Goal: Task Accomplishment & Management: Use online tool/utility

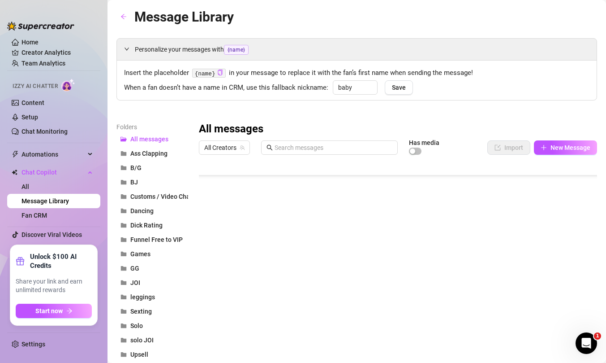
scroll to position [6849, 0]
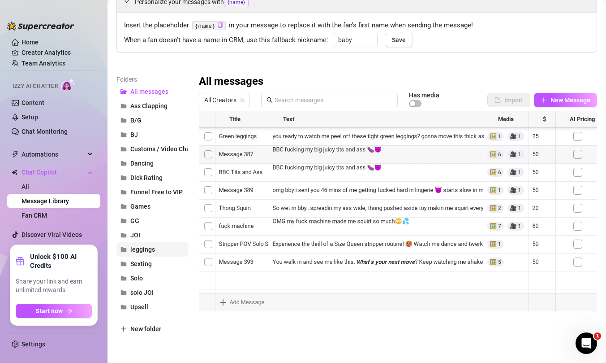
click at [141, 250] on span "leggings" at bounding box center [142, 249] width 25 height 7
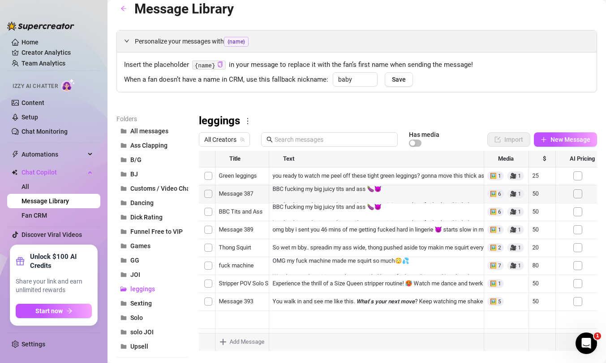
scroll to position [48, 0]
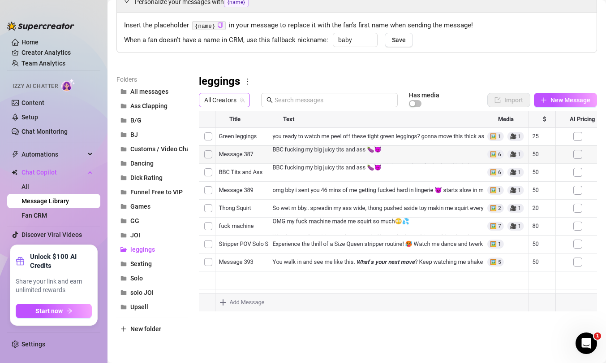
click at [240, 100] on icon "team" at bounding box center [242, 99] width 5 height 5
click at [218, 98] on span "All Creators" at bounding box center [224, 99] width 40 height 13
click at [290, 331] on div "Folders All messages Ass Clapping B/G BJ Customs / Video Chat Dancing Dick Rati…" at bounding box center [357, 204] width 481 height 261
click at [229, 189] on div at bounding box center [398, 211] width 398 height 200
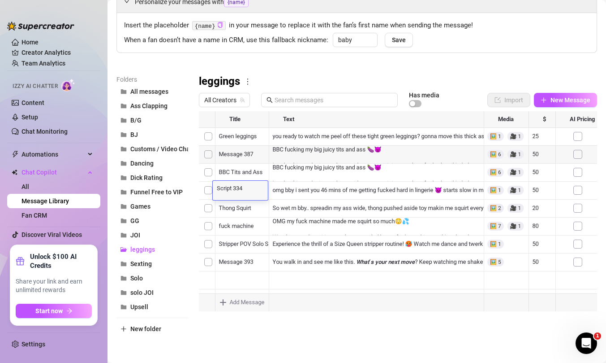
scroll to position [0, 0]
type textarea "Red Leggings"
click at [245, 133] on div at bounding box center [398, 211] width 398 height 200
click at [242, 136] on div at bounding box center [398, 211] width 398 height 200
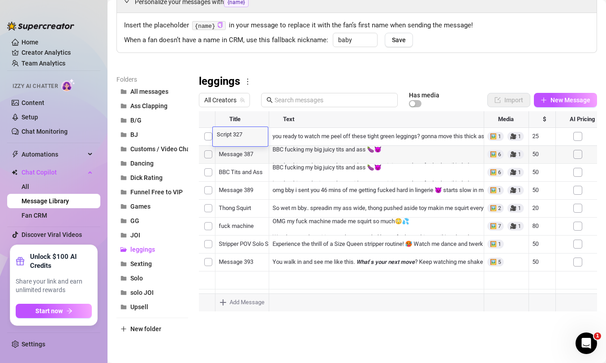
click at [242, 136] on textarea "Script 327" at bounding box center [240, 134] width 55 height 8
type textarea "Red Leggings"
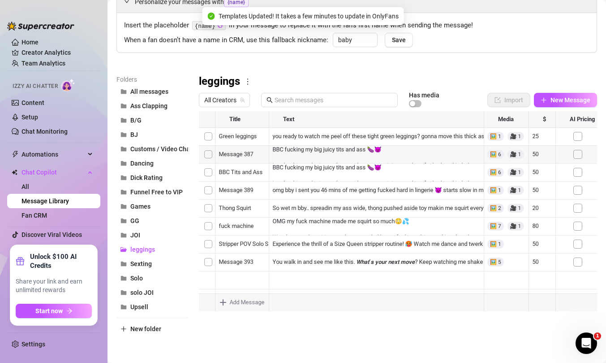
click at [535, 137] on div at bounding box center [398, 211] width 398 height 200
click at [539, 137] on textarea "10" at bounding box center [541, 136] width 21 height 8
type textarea "15"
click at [535, 179] on div at bounding box center [398, 211] width 398 height 200
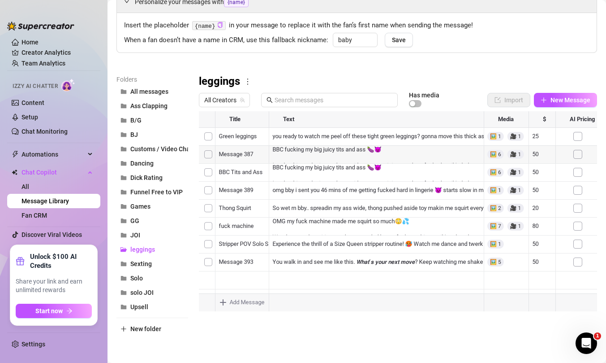
click at [385, 151] on div at bounding box center [398, 211] width 398 height 200
click at [384, 151] on div at bounding box center [398, 211] width 398 height 200
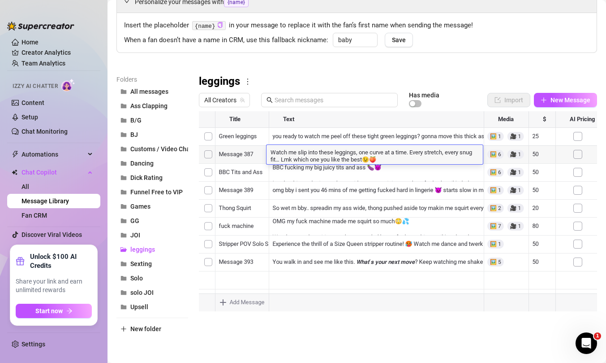
click at [273, 149] on textarea "Watch me slip into these leggings, one curve at a time. Every stretch, every sn…" at bounding box center [375, 154] width 216 height 15
click at [271, 152] on textarea "Watch me slip into these leggings, one curve at a time. Every stretch, every sn…" at bounding box center [375, 154] width 216 height 15
type textarea "Legging Try On Vid! Watch me slip into these leggings, one curve at a time. Eve…"
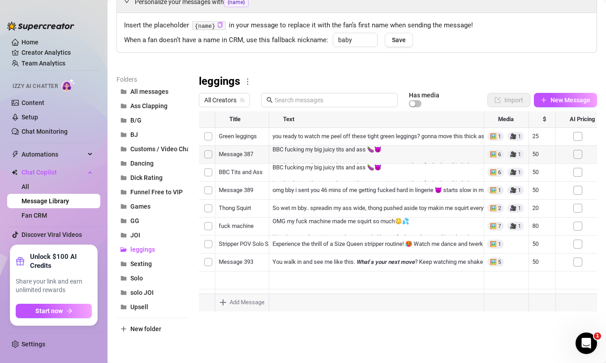
click at [332, 178] on div at bounding box center [398, 211] width 398 height 200
click at [273, 170] on div at bounding box center [398, 211] width 398 height 200
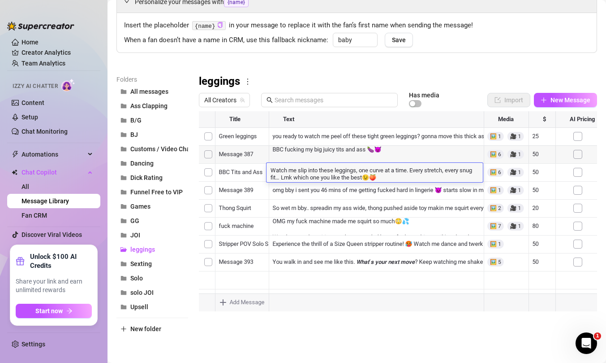
click at [270, 170] on textarea "Watch me slip into these leggings, one curve at a time. Every stretch, every sn…" at bounding box center [375, 172] width 216 height 15
type textarea "Legging Try On Vid! Watch me slip into these leggings, one curve at a time. Eve…"
click at [424, 219] on div at bounding box center [398, 211] width 398 height 200
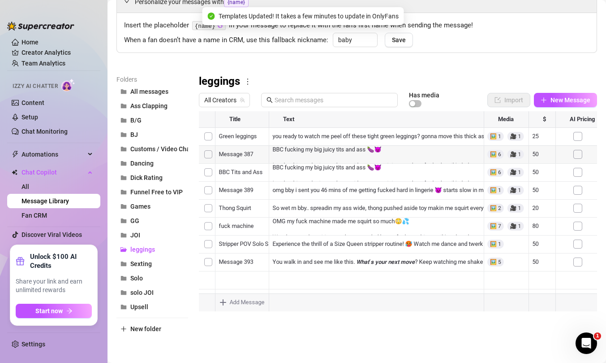
click at [235, 173] on div at bounding box center [398, 211] width 398 height 200
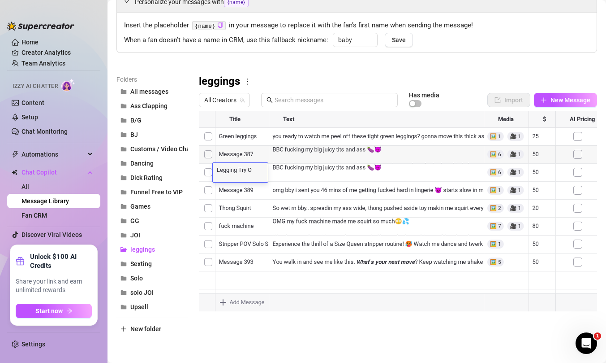
type textarea "Legging Try On"
click at [241, 153] on div at bounding box center [398, 211] width 398 height 200
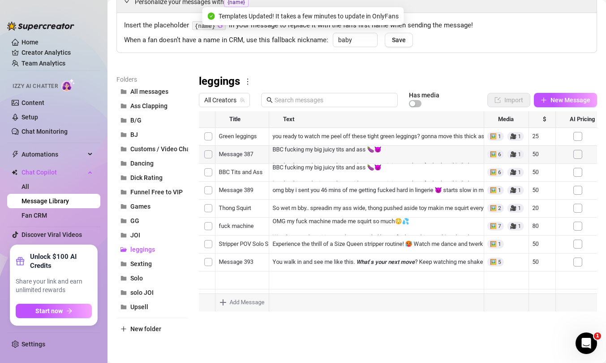
click at [241, 153] on div at bounding box center [398, 211] width 398 height 200
click at [241, 153] on textarea "Script 328" at bounding box center [240, 151] width 55 height 8
type textarea "Legging Try On"
click at [421, 208] on div at bounding box center [398, 211] width 398 height 200
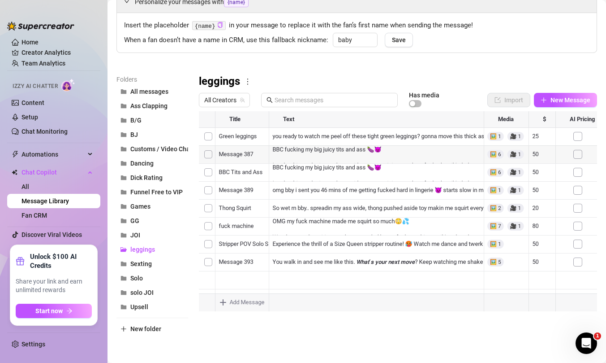
click at [421, 208] on div at bounding box center [398, 211] width 398 height 200
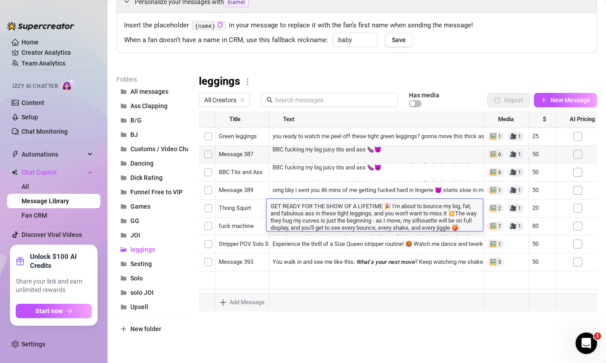
click at [421, 208] on textarea "GET READY FOR THE SHOW OF A LIFETIME 🎉 I'm about to bounce my big, fat, and fab…" at bounding box center [375, 216] width 216 height 30
click at [382, 204] on textarea "GET READY FOR THE SHOW OF A LIFETIME 🎉 I'm about to bounce my big, fat, and fab…" at bounding box center [375, 216] width 216 height 30
drag, startPoint x: 385, startPoint y: 206, endPoint x: 326, endPoint y: 200, distance: 59.5
click at [324, 199] on div "GET READY FOR THE SHOW OF A LIFETIME 🎉 I'm about to bounce my big, fat, and fab…" at bounding box center [375, 215] width 216 height 32
click at [392, 208] on textarea "GET READY FOR THE SHOW OF A LIFETIME 🎉 I'm about to bounce my big, fat, and fab…" at bounding box center [375, 216] width 216 height 30
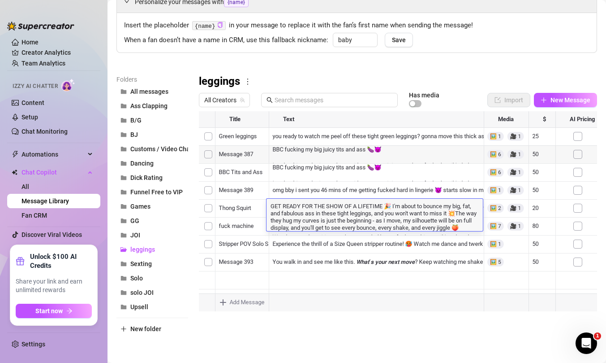
drag, startPoint x: 392, startPoint y: 208, endPoint x: 269, endPoint y: 208, distance: 122.4
click at [269, 208] on textarea "GET READY FOR THE SHOW OF A LIFETIME 🎉 I'm about to bounce my big, fat, and fab…" at bounding box center [375, 216] width 216 height 30
type textarea "Baby do you like camel toes and fat I'm about to bounce my big, fat, and fabulo…"
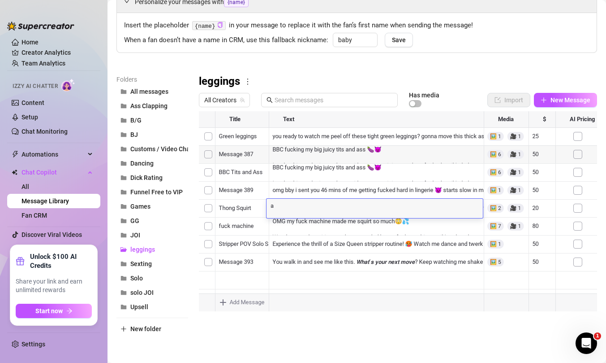
type textarea "Baby do you like camel toes and fat I'm about to bounce my big, fat, and fabulo…"
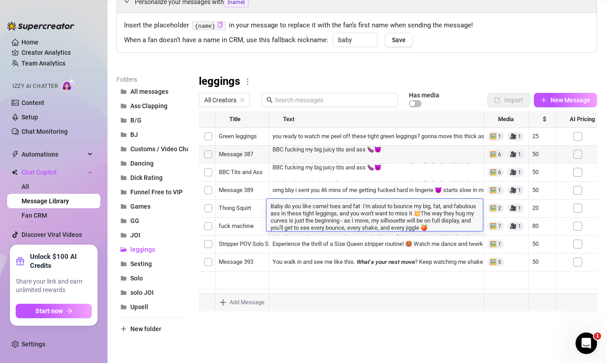
click at [359, 217] on textarea "Baby do you like camel toes and fat I'm about to bounce my big, fat, and fabulo…" at bounding box center [375, 216] width 216 height 30
click at [362, 208] on textarea "Baby do you like camel toes and fat I'm about to bounce my big, fat, and fabulo…" at bounding box center [375, 216] width 216 height 30
click at [369, 214] on textarea "Baby do you like camel toes and fat I'm about to bounce my big, fat, and fabulo…" at bounding box center [375, 216] width 216 height 30
click at [362, 205] on textarea "Baby do you like camel toes and fat I'm about to bounce my big, fat, and fabulo…" at bounding box center [375, 216] width 216 height 30
type textarea "Baby do you like camel toes and fat juicy booty is tight leggings? I'm about to…"
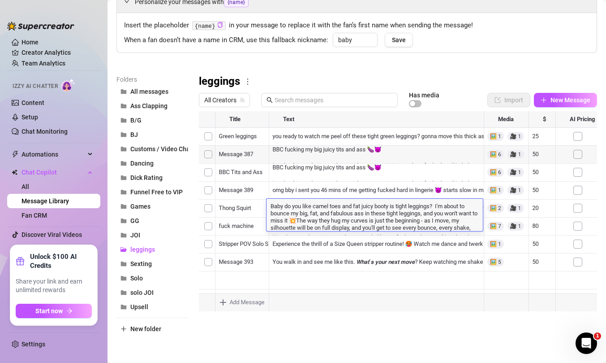
click at [329, 231] on textarea "Baby do you like camel toes and fat juicy booty is tight leggings? I'm about to…" at bounding box center [375, 216] width 216 height 30
click at [288, 206] on textarea "Baby do you like camel toes and fat juicy booty is tight leggings? I'm about to…" at bounding box center [375, 216] width 216 height 30
type textarea "Do you like camel toes and fat juicy booty is tight leggings? I'm about to boun…"
click at [243, 207] on div at bounding box center [398, 211] width 398 height 200
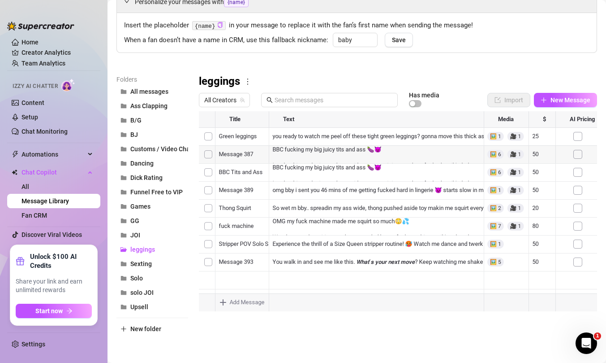
click at [243, 207] on div at bounding box center [398, 211] width 398 height 200
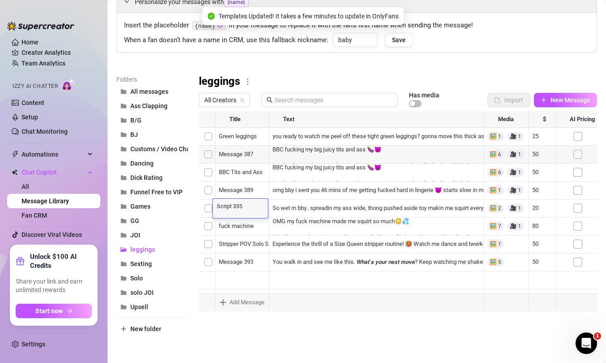
click at [243, 207] on textarea "Script 335" at bounding box center [240, 205] width 55 height 8
type textarea "[MEDICAL_DATA] Beige Leggings"
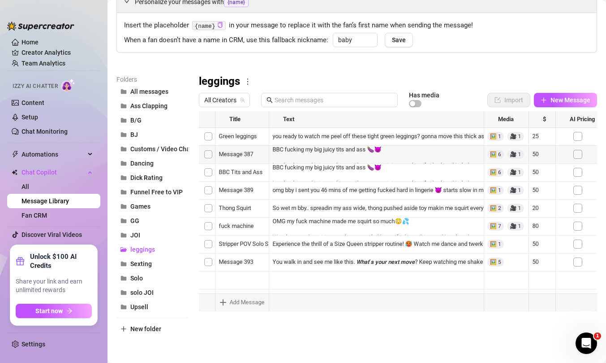
scroll to position [36, 0]
click at [468, 226] on div at bounding box center [398, 211] width 398 height 200
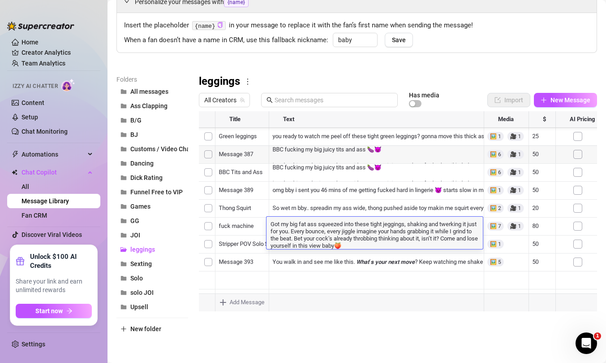
click at [468, 226] on textarea "Got my big fat ass squeezed into these tight jeggings, shaking and twerking it …" at bounding box center [375, 234] width 216 height 30
click at [313, 242] on textarea "Got my big fat ass squeezed into these tight jeggings, shaking and twerking it …" at bounding box center [375, 234] width 216 height 30
click at [401, 250] on div at bounding box center [398, 211] width 398 height 200
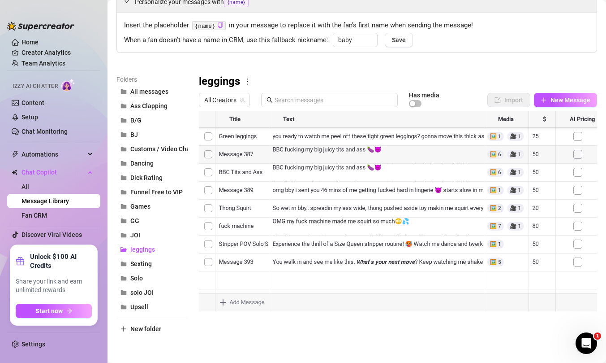
click at [405, 227] on div at bounding box center [398, 211] width 398 height 200
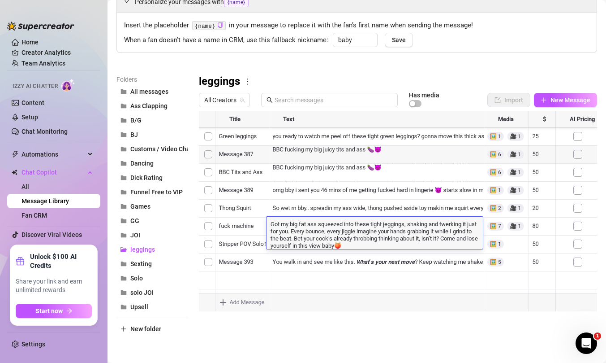
click at [400, 244] on textarea "Got my big fat ass squeezed into these tight jeggings, shaking and twerking it …" at bounding box center [375, 234] width 216 height 30
type textarea "Got my big fat ass squeezed into these tight jeggings, shaking and twerking it …"
click at [454, 242] on textarea "Got my big fat ass squeezed into these tight jeggings, shaking and twerking it …" at bounding box center [375, 234] width 216 height 30
click at [335, 246] on textarea "Got my big fat ass squeezed into these tight jeggings, shaking and twerking it …" at bounding box center [375, 234] width 216 height 30
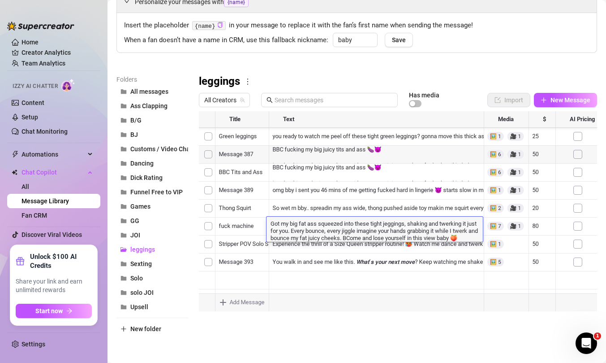
type textarea "Got my big fat ass squeezed into these tight jeggings, shaking and twerking it …"
click at [320, 236] on textarea "Got my big fat ass squeezed into these tight jeggings, shaking and twerking it …" at bounding box center [375, 230] width 216 height 22
click at [309, 226] on textarea "Got my big fat ass squeezed into these tight jeggings, shaking and twerking it …" at bounding box center [375, 230] width 216 height 22
click at [314, 229] on textarea "Got my big fat ass squeezed into these tight jeggings, shaking and twerking it …" at bounding box center [375, 230] width 216 height 22
click at [317, 225] on textarea "Got my big fat ass squeezed into these tight jeggings, shaking and twerking it …" at bounding box center [375, 230] width 216 height 22
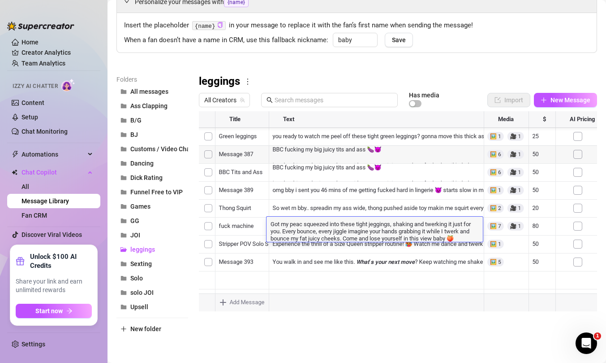
type textarea "Got my peach squeezed into these tight jeggings, shaking and twerking it just f…"
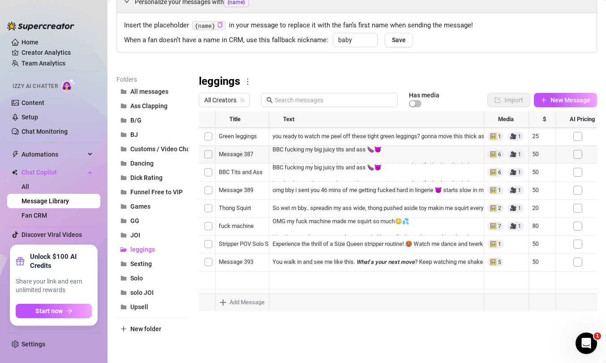
click at [234, 229] on div at bounding box center [398, 211] width 398 height 200
click at [242, 227] on div at bounding box center [398, 211] width 398 height 200
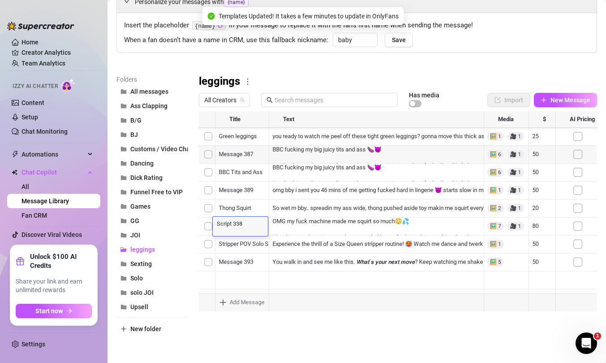
click at [242, 227] on div "Script 338 Script 338" at bounding box center [240, 225] width 55 height 19
click at [242, 225] on textarea "Script 338" at bounding box center [240, 223] width 55 height 8
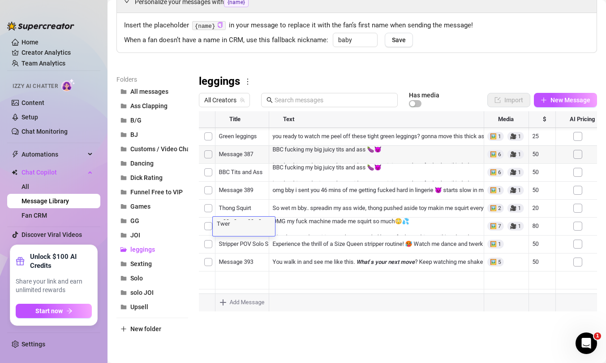
type textarea "Jeggings Leggings Twerk"
click at [328, 229] on div at bounding box center [398, 211] width 398 height 200
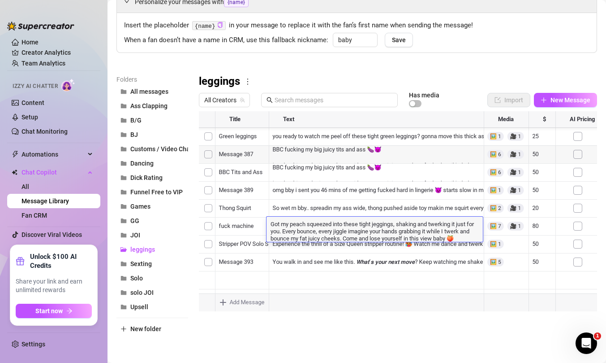
click at [328, 229] on textarea "Got my peach squeezed into these tight jeggings, shaking and twerking it just f…" at bounding box center [375, 230] width 216 height 22
click at [319, 236] on textarea "Got my peach squeezed into these tight jeggings, shaking and twerking it just f…" at bounding box center [375, 230] width 216 height 22
click at [468, 240] on textarea "Got my peach squeezed into these tight jeggings, shaking and twerking it just f…" at bounding box center [375, 230] width 216 height 22
drag, startPoint x: 464, startPoint y: 239, endPoint x: 358, endPoint y: 240, distance: 106.2
click at [358, 240] on textarea "Got my peach squeezed into these tight jeggings, shaking and twerking it just f…" at bounding box center [375, 230] width 216 height 22
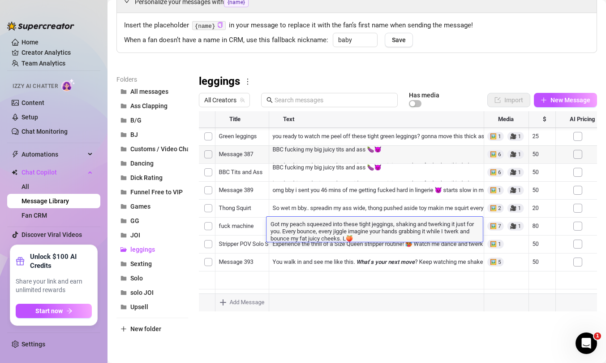
scroll to position [0, 0]
type textarea "Got my peach squeezed into these tight jeggings, shaking and twerking it just f…"
click at [298, 226] on textarea "Got my peach squeezed into these tight jeggings, shaking and twerking it just f…" at bounding box center [375, 230] width 216 height 22
click at [271, 225] on textarea "Got my peach squeezed into these tight jeggings, shaking and twerking it just f…" at bounding box center [375, 230] width 216 height 22
type textarea "These jeans barely cover my ass crack! Got my peach squeezed into these tight j…"
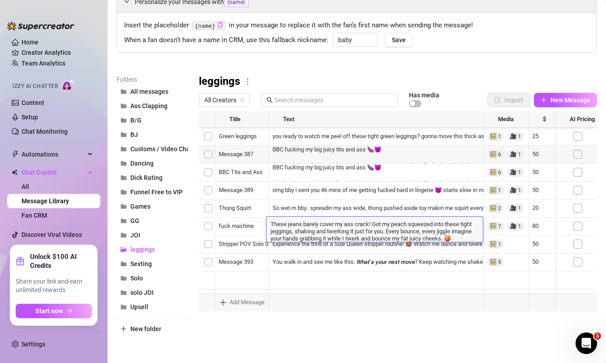
click at [314, 285] on div at bounding box center [398, 211] width 398 height 200
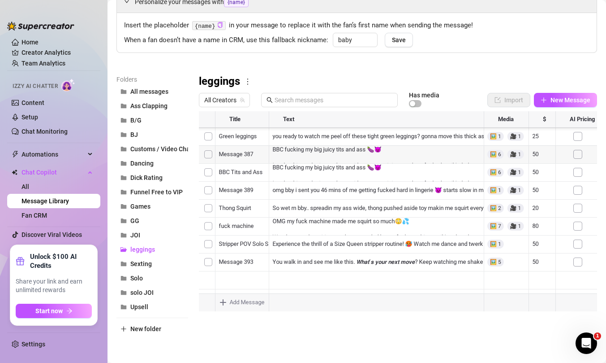
scroll to position [68, 0]
click at [349, 217] on div at bounding box center [398, 211] width 398 height 200
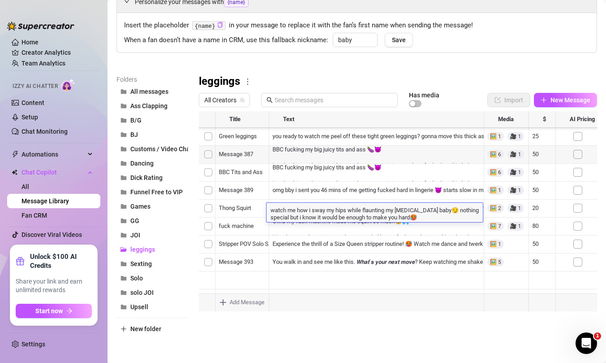
click at [397, 210] on textarea "watch me how i sway my hips while flaunting my [MEDICAL_DATA] baby😏 nothing spe…" at bounding box center [375, 212] width 216 height 15
drag, startPoint x: 388, startPoint y: 211, endPoint x: 271, endPoint y: 213, distance: 117.0
click at [271, 213] on textarea "watch me how i sway my hips while flaunting my [MEDICAL_DATA] baby😏 nothing spe…" at bounding box center [375, 212] width 216 height 15
type textarea "OOPs these leggings are so tight my [MEDICAL_DATA] baby😏 nothing special but i …"
click at [408, 212] on textarea "OOPs these leggings are so tight my [MEDICAL_DATA] baby😏 nothing special but i …" at bounding box center [375, 212] width 216 height 15
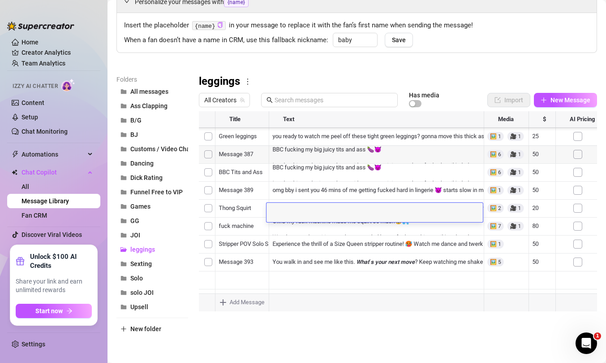
scroll to position [0, 0]
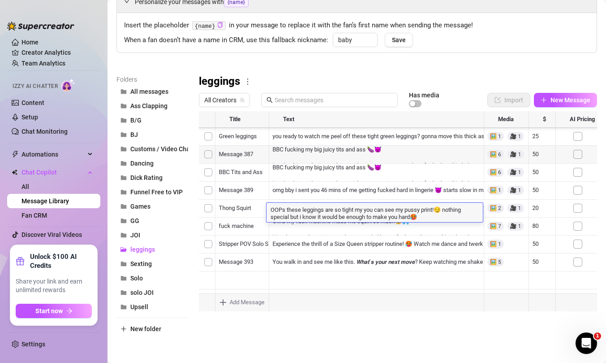
type textarea "OOPs these leggings are so tight my you can see my pussy print! 😏 nothing speci…"
click at [438, 217] on textarea "OOPs these leggings are so tight my you can see my pussy print! 😏 nothing speci…" at bounding box center [375, 212] width 216 height 15
click at [417, 216] on textarea "OOPs these leggings are so tight my you can see my pussy print! 😏 nothing speci…" at bounding box center [375, 212] width 216 height 15
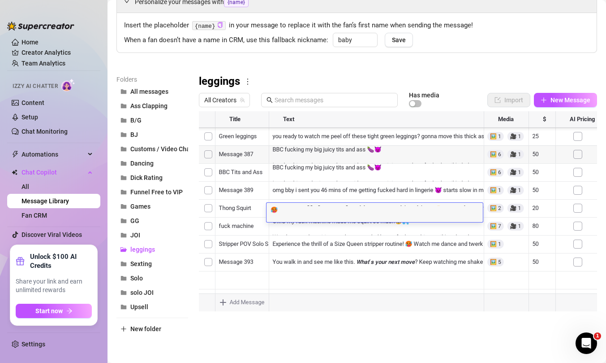
scroll to position [2, 0]
type textarea "OOPs these leggings are so tight my you can see my pussy print! 😏 How do you li…"
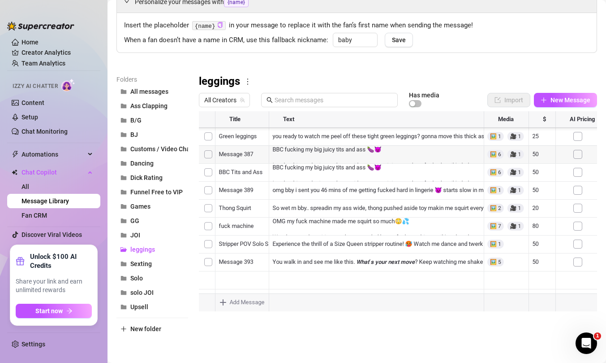
click at [238, 207] on div at bounding box center [398, 211] width 398 height 200
click at [249, 211] on div at bounding box center [398, 211] width 398 height 200
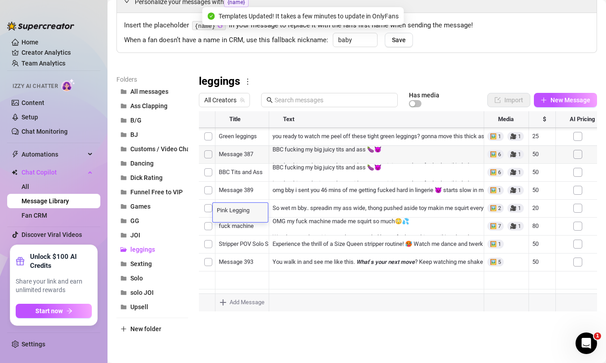
click at [249, 211] on textarea "Pink Legging" at bounding box center [240, 209] width 55 height 8
click at [259, 212] on textarea "Pink Legging" at bounding box center [240, 209] width 55 height 8
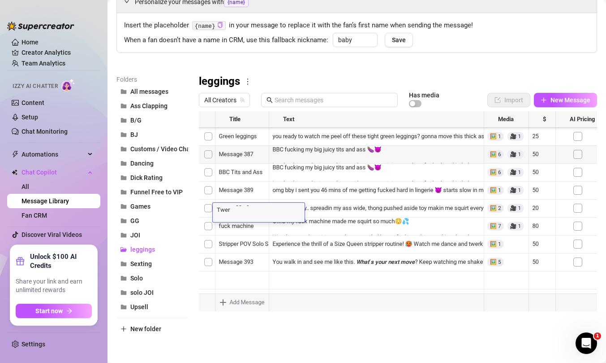
type textarea "Pink Legging [MEDICAL_DATA] Twerk"
click at [242, 251] on div at bounding box center [398, 211] width 398 height 200
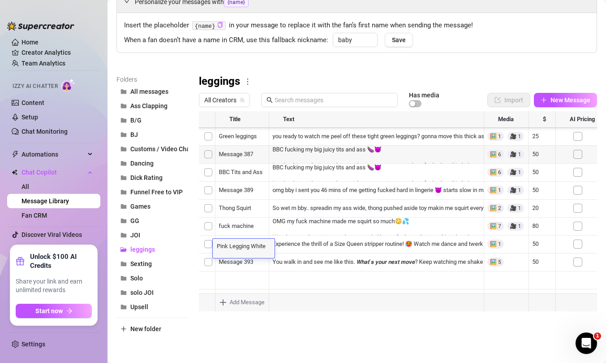
scroll to position [0, 0]
click at [268, 247] on textarea "Pink Legging White Shirt" at bounding box center [244, 245] width 62 height 8
type textarea "Pink Legging White Shirt [MEDICAL_DATA]"
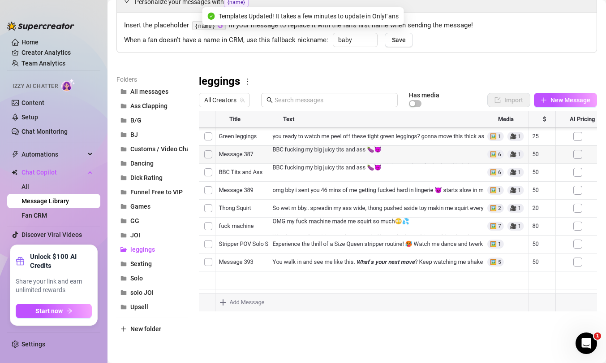
click at [333, 249] on div at bounding box center [398, 211] width 398 height 200
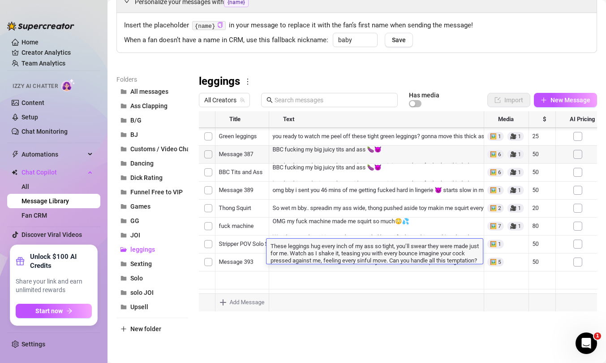
click at [354, 262] on textarea "These leggings hug every inch of my ass so tight, you’ll swear they were made j…" at bounding box center [375, 252] width 216 height 22
click at [405, 262] on textarea "These leggings hug every inch of my ass so tight, you’ll swear they were made j…" at bounding box center [375, 252] width 216 height 22
type textarea "These leggings hug every inch of my ass so tight, you’ll swear they were made j…"
click at [400, 256] on textarea "These leggings hug every inch of my ass so tight, you’ll swear they were made j…" at bounding box center [375, 248] width 216 height 15
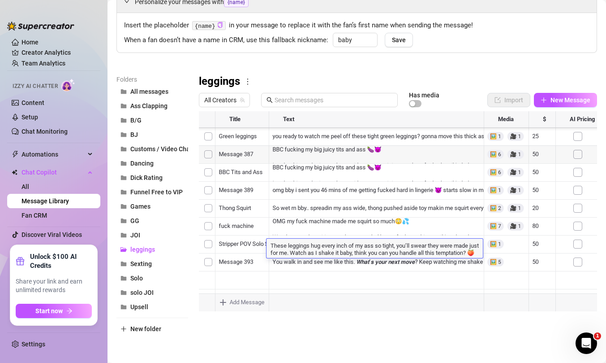
click at [414, 253] on textarea "These leggings hug every inch of my ass so tight, you’ll swear they were made j…" at bounding box center [375, 248] width 216 height 15
type textarea "These leggings hug every inch of my ass so tight, you’ll swear they were made j…"
click at [471, 254] on textarea "These leggings hug every inch of my ass so tight, you’ll swear they were made j…" at bounding box center [375, 248] width 216 height 15
click at [400, 291] on div at bounding box center [398, 211] width 398 height 200
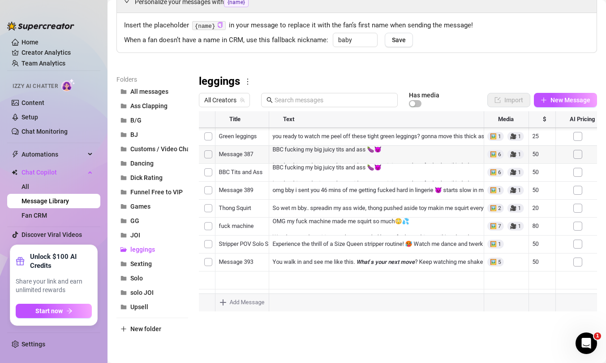
click at [466, 268] on div at bounding box center [398, 211] width 398 height 200
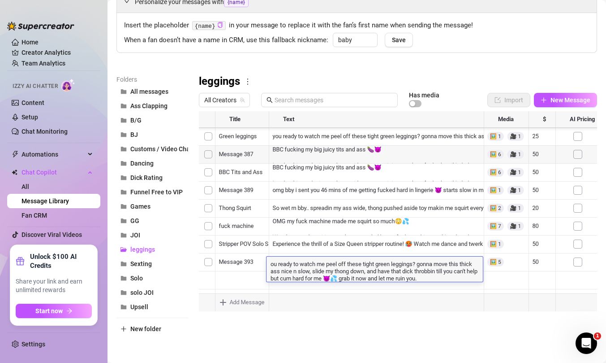
type textarea "You ready to watch me peel off these tight green leggings? gonna move this thic…"
click at [454, 275] on textarea "You ready to watch me peel off these tight green leggings? gonna move this thic…" at bounding box center [375, 270] width 216 height 22
click at [452, 279] on textarea "You ready to watch me peel off these tight green leggings? gonna move this thic…" at bounding box center [375, 270] width 216 height 22
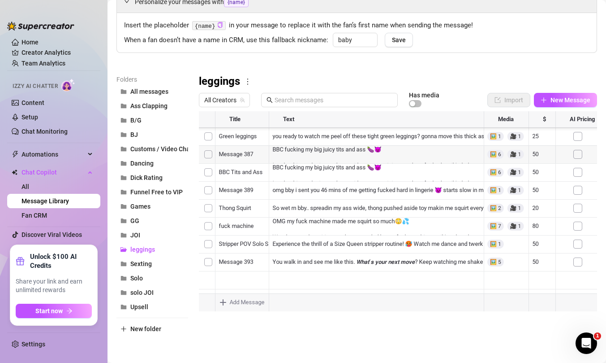
click at [401, 283] on div at bounding box center [398, 211] width 398 height 200
click at [432, 268] on div at bounding box center [398, 211] width 398 height 200
click at [433, 268] on div at bounding box center [398, 211] width 398 height 200
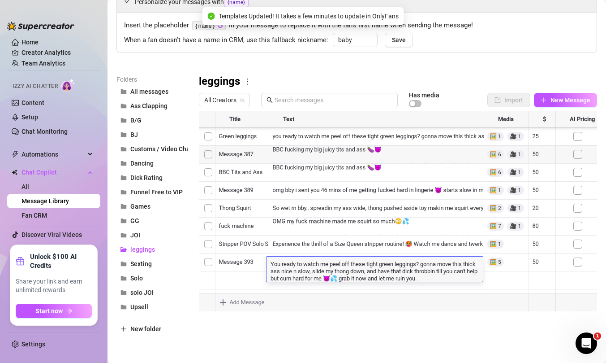
click at [431, 276] on textarea "You ready to watch me peel off these tight green leggings? gonna move this thic…" at bounding box center [375, 270] width 216 height 22
click at [306, 280] on textarea "You ready to watch me peel off these tight green leggings? gonna move this thic…" at bounding box center [375, 270] width 216 height 22
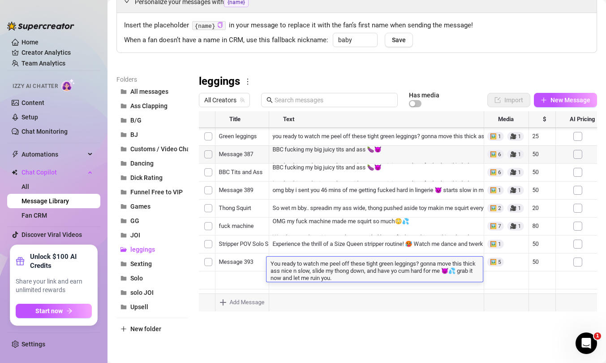
type textarea "You ready to watch me peel off these tight green leggings? gonna move this thic…"
click at [270, 264] on textarea "You ready to watch me peel off these tight green leggings? gonna move this thic…" at bounding box center [375, 270] width 216 height 22
type textarea "Time for a striptease. You ready to watch me peel off these tight green legging…"
click at [259, 266] on div at bounding box center [398, 211] width 398 height 200
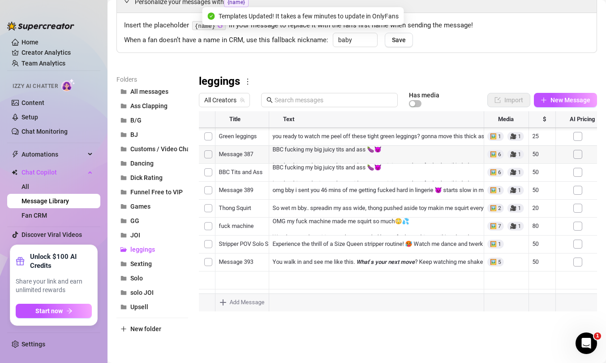
click at [256, 266] on div at bounding box center [398, 211] width 398 height 200
click at [256, 266] on textarea "Green leggings" at bounding box center [240, 263] width 55 height 8
click at [257, 267] on textarea "Green leggings" at bounding box center [240, 263] width 55 height 8
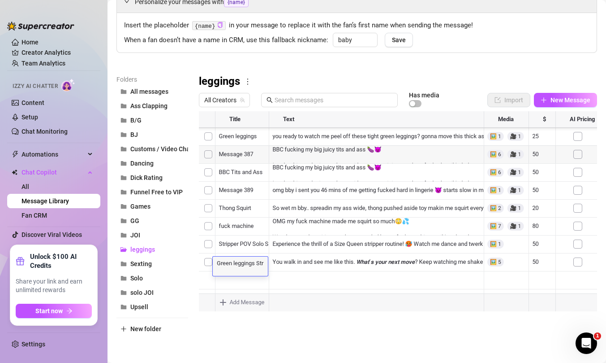
scroll to position [8, 0]
type textarea "Green leggings Striptease"
click at [245, 216] on div at bounding box center [398, 211] width 398 height 200
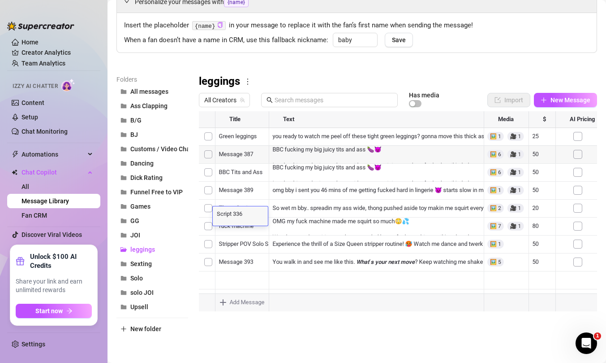
click at [245, 216] on textarea "Script 336" at bounding box center [240, 213] width 55 height 8
type textarea "L"
type textarea "[PERSON_NAME]"
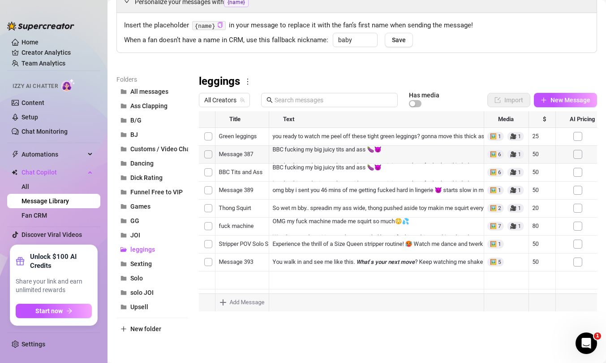
click at [355, 226] on div at bounding box center [398, 211] width 398 height 200
click at [287, 229] on div at bounding box center [398, 211] width 398 height 200
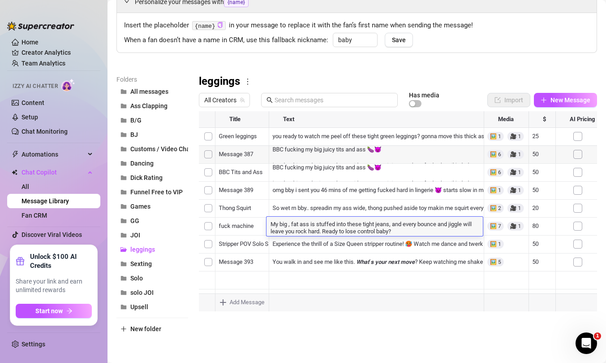
click at [290, 225] on textarea "My big , fat ass is stuffed into these tight jeans, and every bounce and jiggle…" at bounding box center [375, 226] width 216 height 15
type textarea "My juicy fat ass is stuffed into these tight jeans, and every bounce and jiggle…"
click at [406, 231] on textarea "My juicy fat ass is stuffed into these tight jeans, and every bounce and jiggle…" at bounding box center [375, 226] width 216 height 15
click at [423, 320] on div "Folders All messages Ass Clapping B/G BJ Customs / Video Chat Dancing Dick Rati…" at bounding box center [357, 204] width 481 height 261
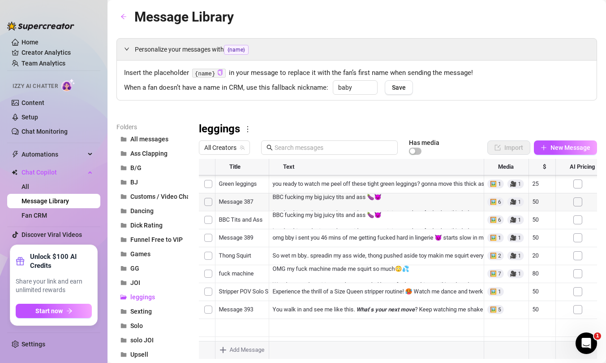
scroll to position [48, 0]
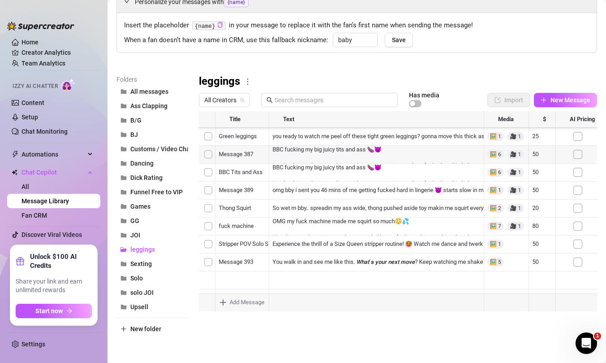
click at [534, 262] on div at bounding box center [398, 211] width 398 height 200
type textarea "18"
click at [225, 228] on div at bounding box center [398, 211] width 398 height 200
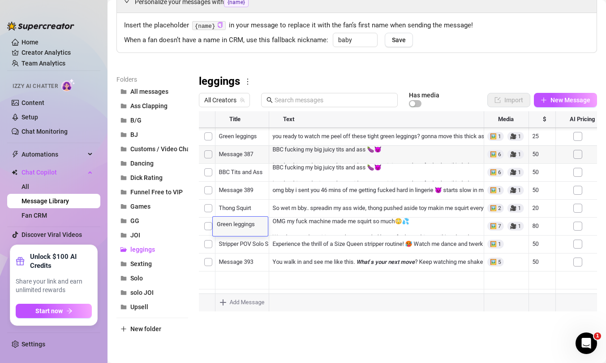
scroll to position [0, 0]
click at [253, 225] on textarea "Green leggings" at bounding box center [240, 223] width 55 height 8
click at [261, 225] on textarea "Green leggings" at bounding box center [240, 223] width 55 height 8
type textarea "Green legging Striptease"
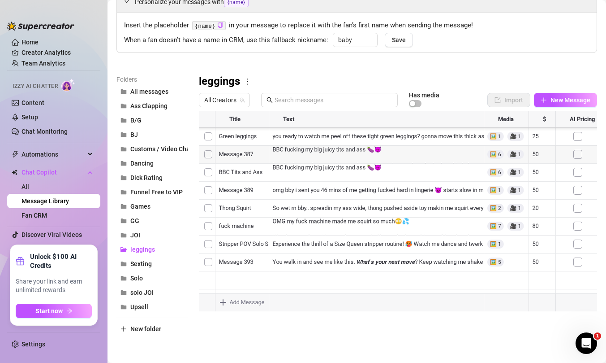
click at [273, 229] on div at bounding box center [398, 211] width 398 height 200
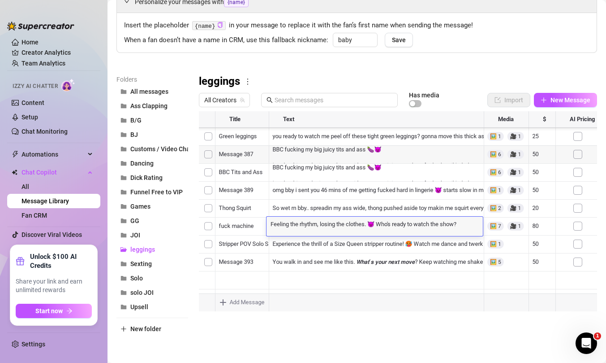
scroll to position [0, 0]
click at [271, 224] on textarea "Feeling the rhythm, losing the clothes. 😈 Who's ready to watch the show?" at bounding box center [375, 223] width 216 height 8
type textarea "Striptease just for your eyes only. Feeling the rhythm, losing the clothes. 😈 W…"
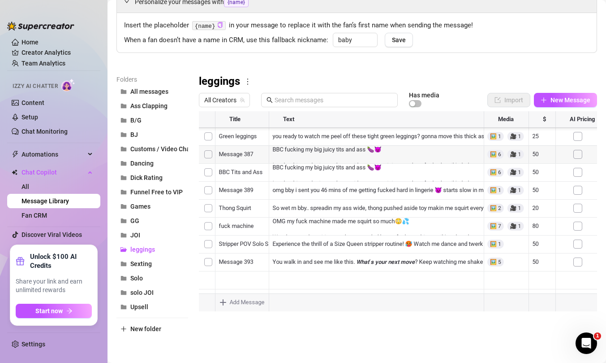
click at [537, 227] on div at bounding box center [398, 211] width 398 height 200
click at [537, 227] on textarea "20" at bounding box center [541, 226] width 21 height 8
click at [540, 225] on textarea "20" at bounding box center [541, 226] width 21 height 8
type textarea "22"
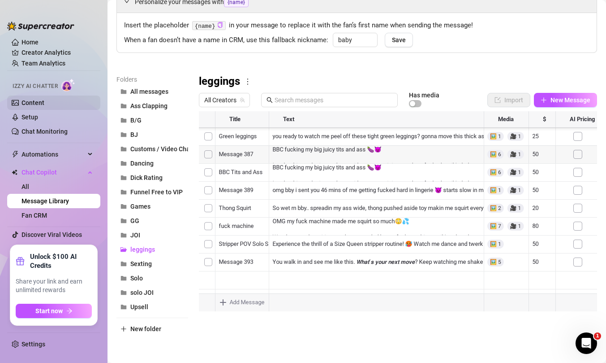
click at [44, 104] on link "Content" at bounding box center [33, 102] width 23 height 7
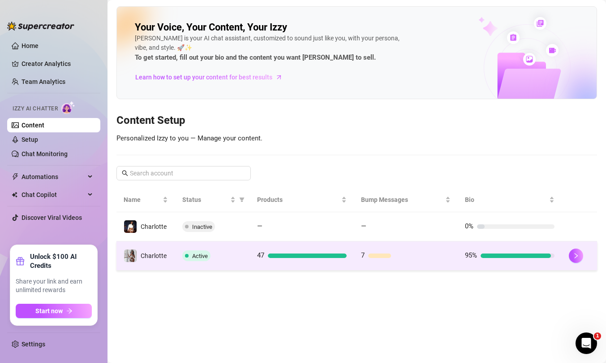
click at [459, 264] on td "95%" at bounding box center [510, 255] width 104 height 29
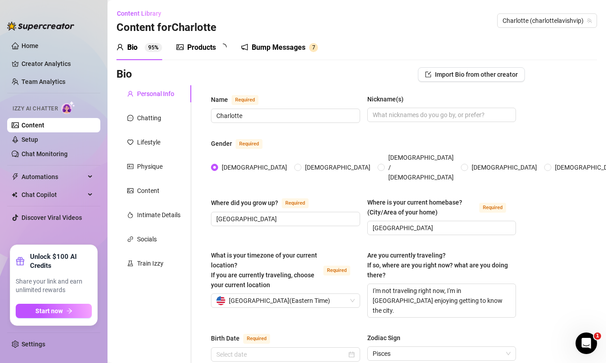
radio input "true"
type input "[DATE]"
click at [222, 45] on sup "4 7" at bounding box center [226, 47] width 13 height 9
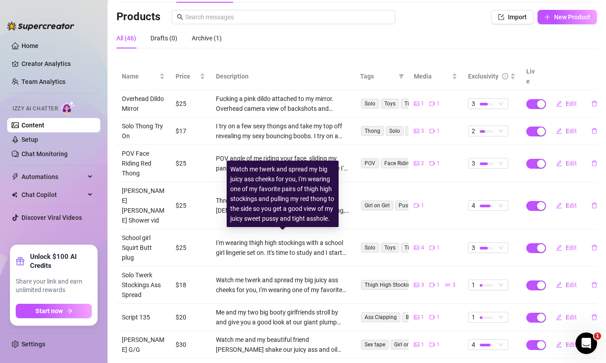
scroll to position [130, 0]
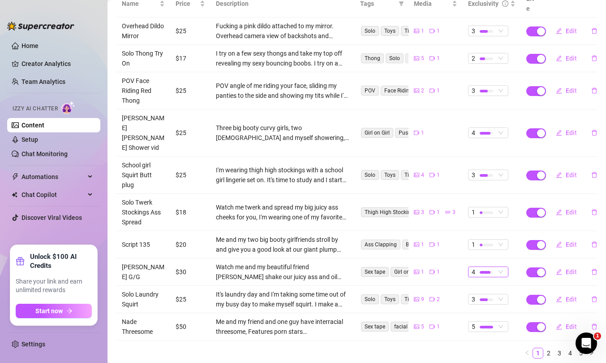
click at [502, 267] on span "4" at bounding box center [488, 272] width 33 height 10
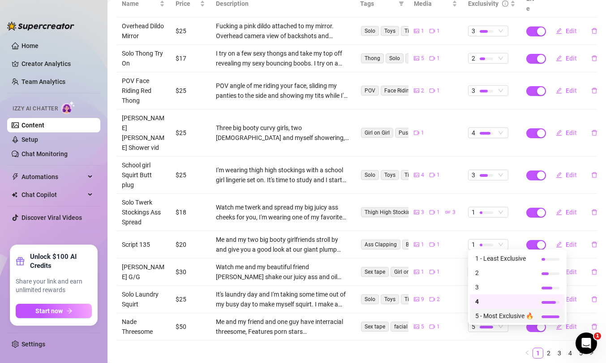
click at [488, 318] on span "5 - Most Exclusive 🔥" at bounding box center [505, 316] width 58 height 10
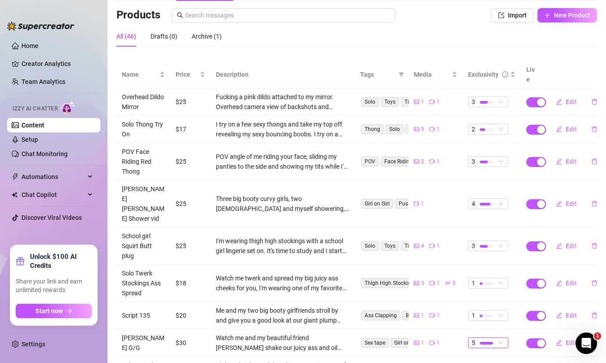
scroll to position [0, 0]
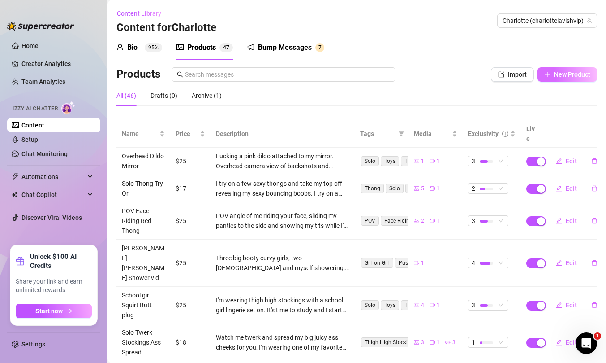
click at [571, 74] on span "New Product" at bounding box center [572, 74] width 36 height 7
type textarea "Type your message here..."
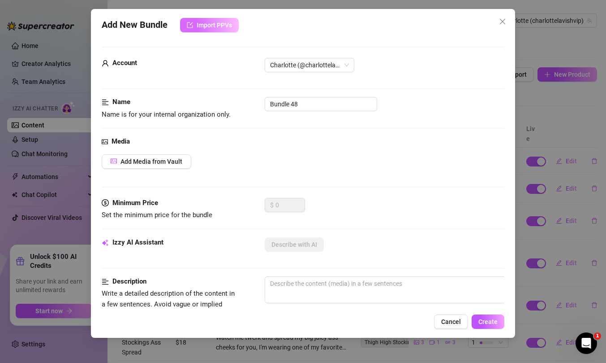
click at [222, 22] on span "Import PPVs" at bounding box center [214, 25] width 35 height 7
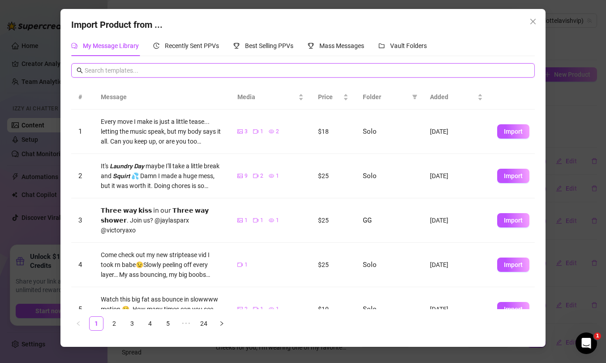
click at [323, 72] on input "text" at bounding box center [307, 70] width 445 height 10
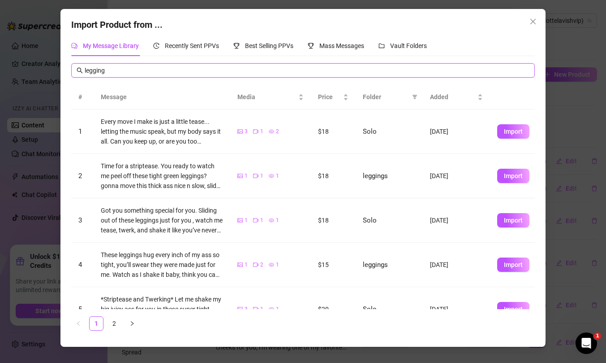
type input "leggings"
click at [147, 70] on input "leggings" at bounding box center [307, 70] width 445 height 10
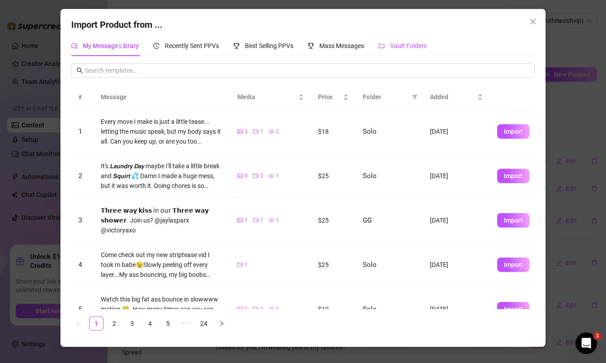
click at [416, 46] on span "Vault Folders" at bounding box center [408, 45] width 37 height 7
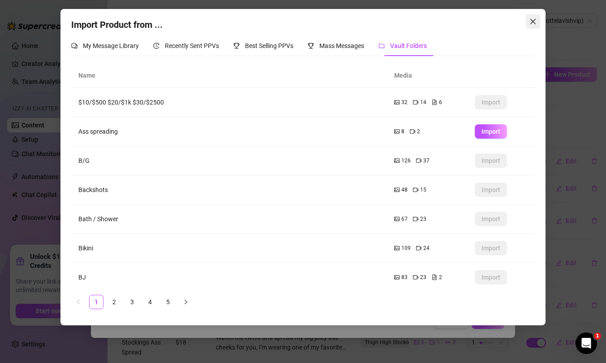
click at [535, 21] on icon "close" at bounding box center [533, 21] width 7 height 7
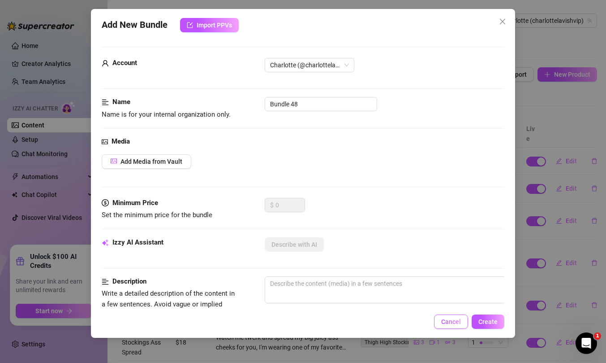
click at [455, 318] on span "Cancel" at bounding box center [452, 321] width 20 height 7
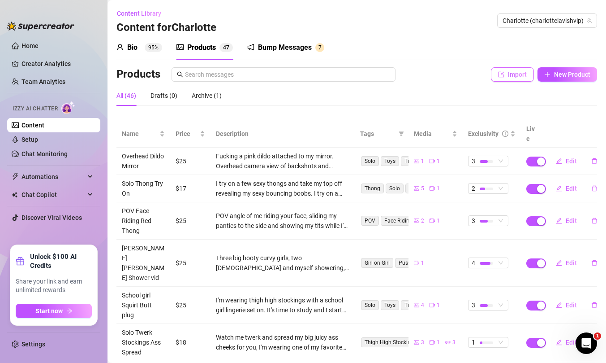
click at [514, 76] on span "Import" at bounding box center [517, 74] width 19 height 7
type textarea "Type your message here..."
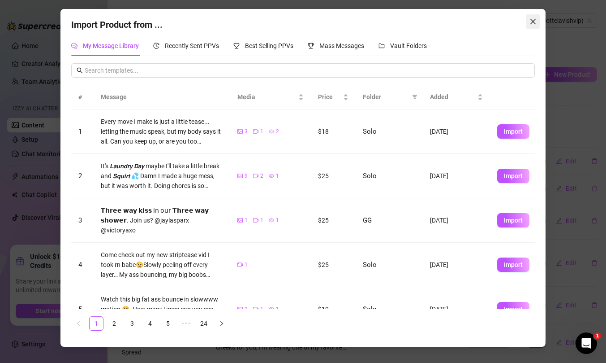
click at [536, 20] on icon "close" at bounding box center [533, 21] width 7 height 7
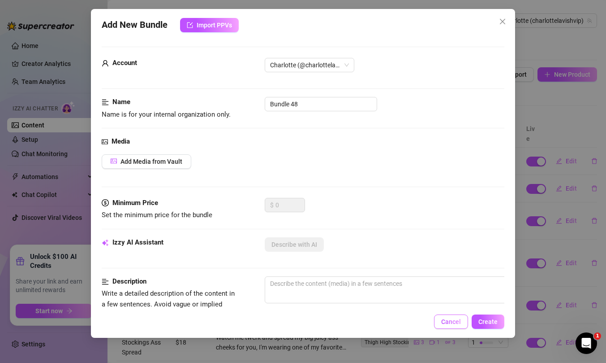
click at [453, 320] on span "Cancel" at bounding box center [452, 321] width 20 height 7
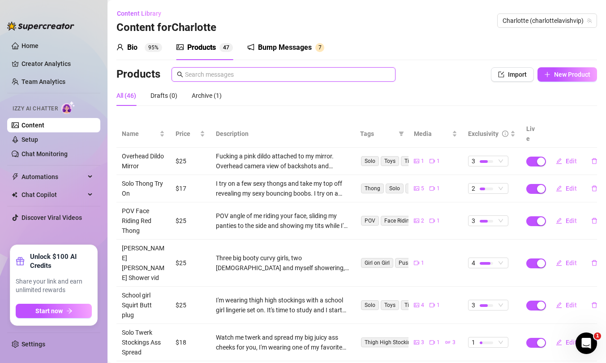
click at [260, 74] on input "text" at bounding box center [287, 74] width 205 height 10
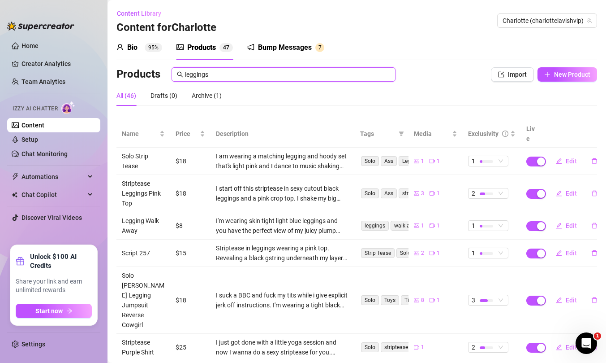
scroll to position [52, 0]
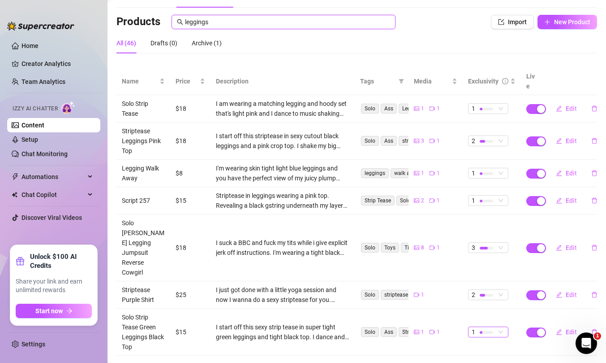
click at [502, 327] on span "1" at bounding box center [488, 332] width 33 height 10
type input "leggings"
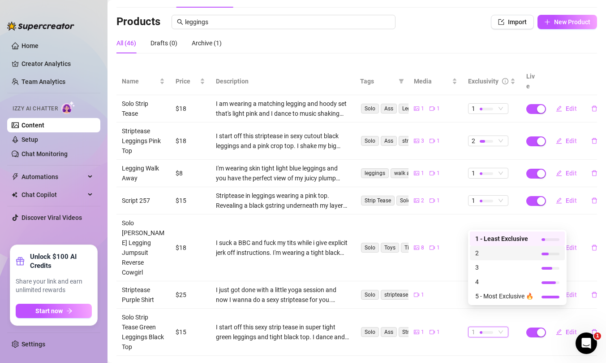
click at [481, 254] on span "2" at bounding box center [505, 253] width 58 height 10
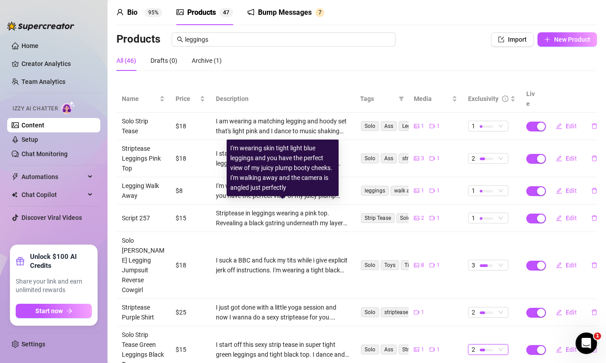
scroll to position [0, 0]
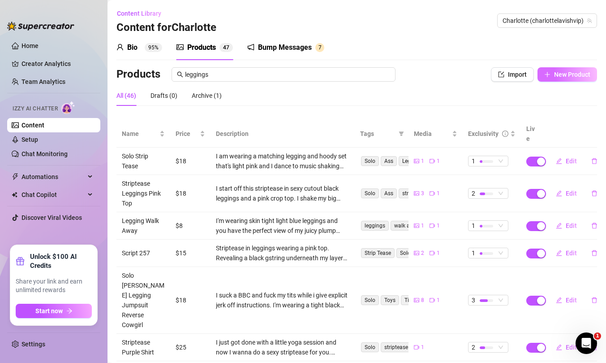
click at [567, 71] on span "New Product" at bounding box center [572, 74] width 36 height 7
type textarea "Type your message here..."
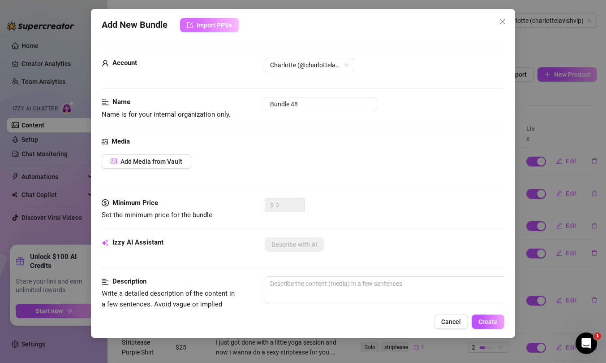
click at [208, 30] on button "Import PPVs" at bounding box center [209, 25] width 59 height 14
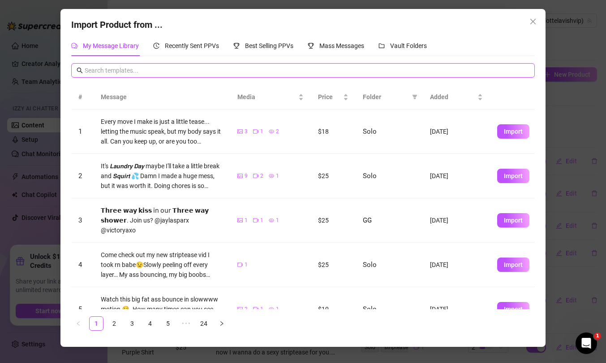
click at [176, 70] on input "text" at bounding box center [307, 70] width 445 height 10
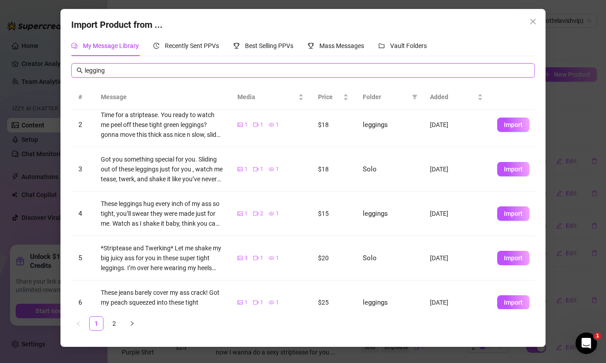
scroll to position [55, 0]
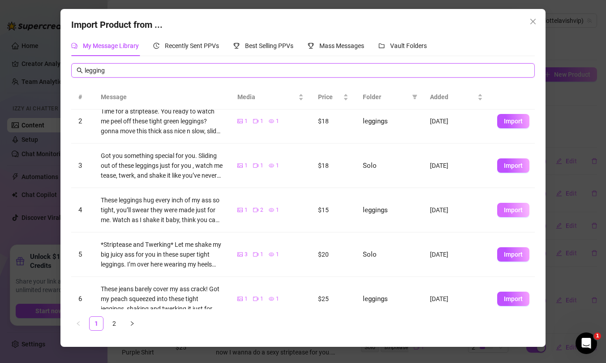
type input "legging"
click at [519, 207] on span "Import" at bounding box center [513, 209] width 19 height 7
type textarea "These leggings hug every inch of my ass so tight, you’ll swear they were made j…"
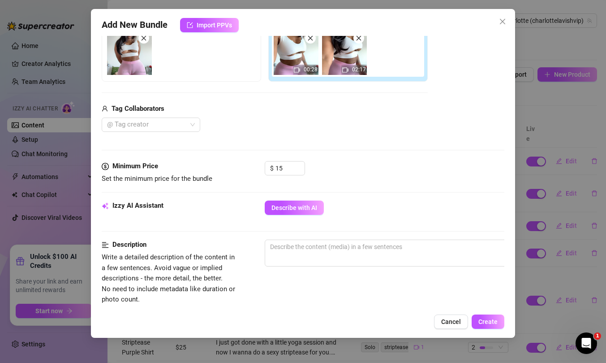
scroll to position [171, 0]
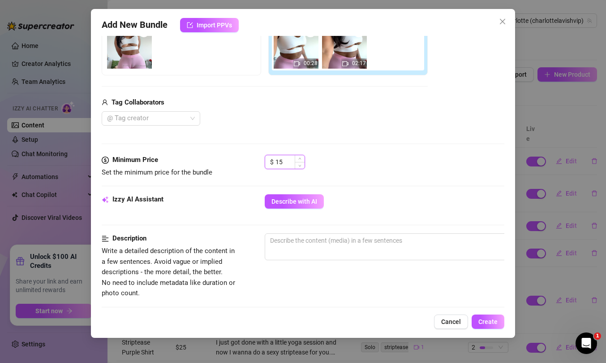
click at [286, 163] on input "15" at bounding box center [290, 161] width 29 height 13
type input "18"
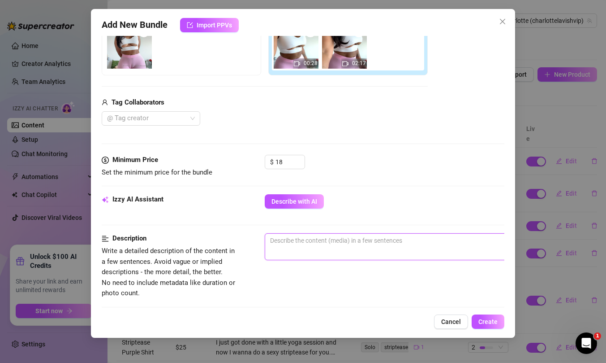
click at [314, 243] on textarea at bounding box center [421, 240] width 313 height 13
type textarea "S"
type textarea "Sh"
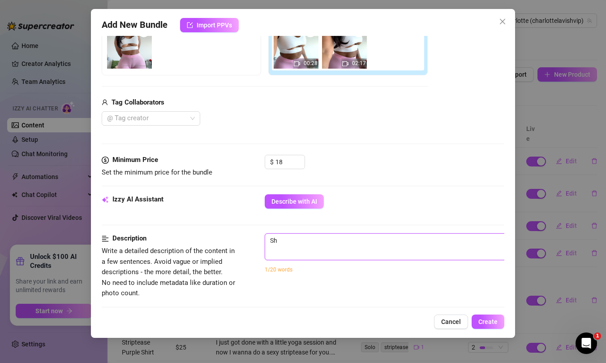
type textarea "Sha"
type textarea "Shak"
type textarea "Shaki"
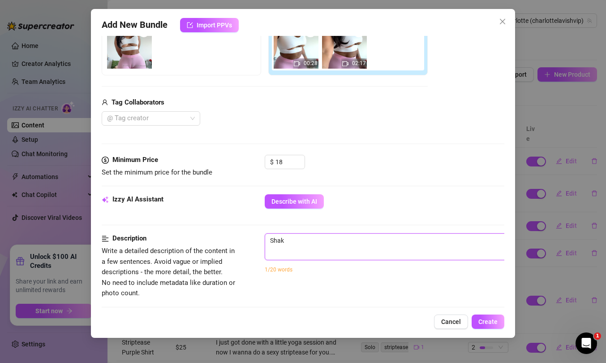
type textarea "Shaki"
type textarea "Shakin"
type textarea "Shaking"
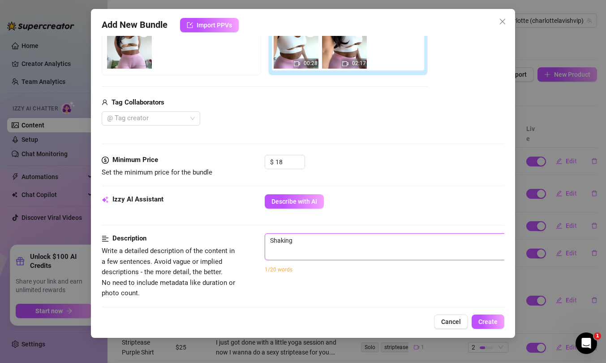
type textarea "Shaking"
type textarea "Shaking m"
type textarea "Shaking my"
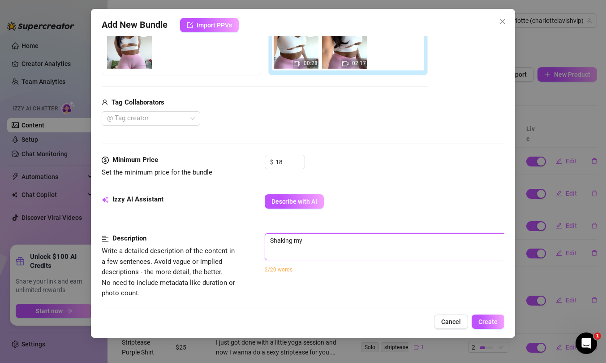
type textarea "Shaking my"
type textarea "Shaking my a"
type textarea "Shaking my as"
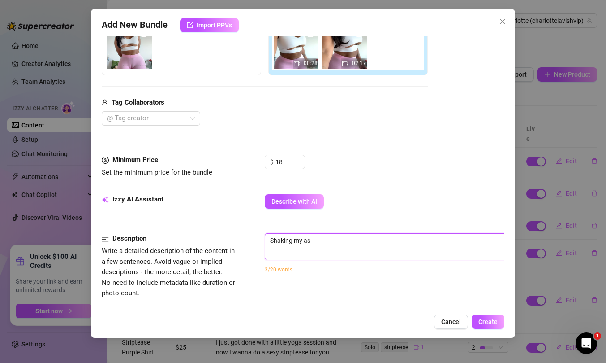
type textarea "Shaking my ass"
type textarea "Shaking my ass a"
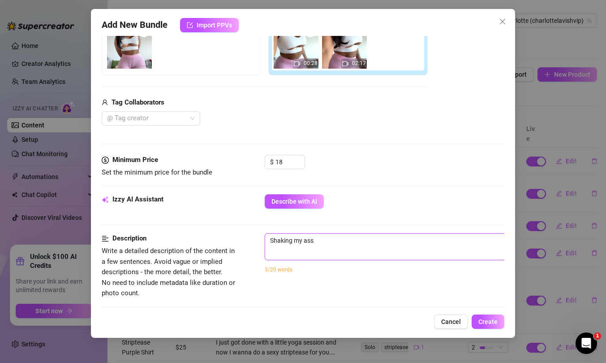
type textarea "Shaking my ass a"
type textarea "Shaking my ass an"
type textarea "Shaking my ass and"
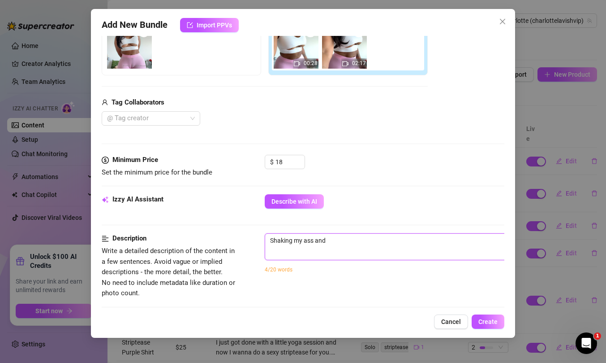
type textarea "Shaking my ass and"
type textarea "Shaking my ass and m"
type textarea "Shaking my ass and my"
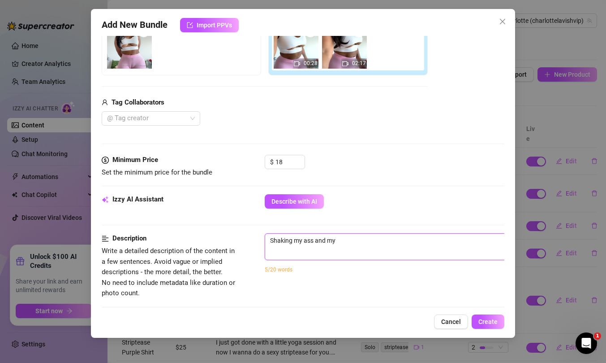
type textarea "Shaking my ass and my"
type textarea "Shaking my ass and my b"
type textarea "Shaking my ass and my bi"
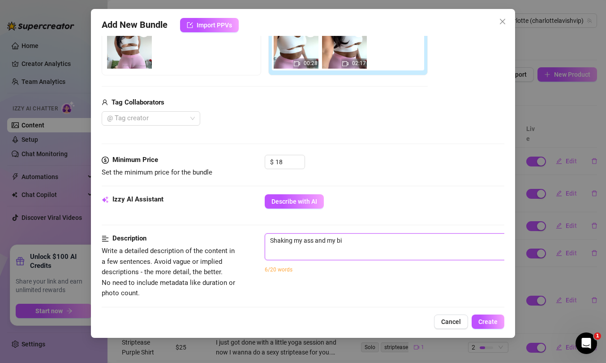
type textarea "Shaking my ass and my big"
type textarea "Shaking my ass and my big t"
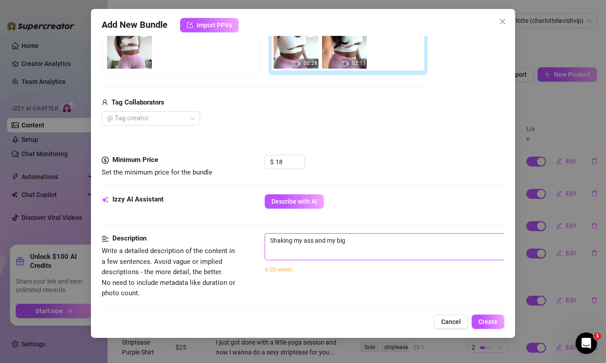
type textarea "Shaking my ass and my big t"
type textarea "Shaking my ass and my big th"
type textarea "Shaking my ass and my big thi"
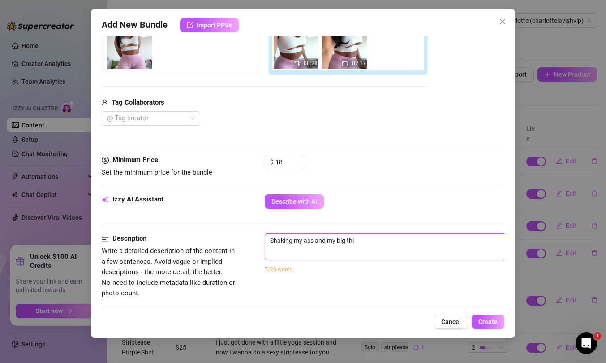
type textarea "Shaking my ass and my big thin"
type textarea "Shaking my ass and my big thing"
type textarea "Shaking my ass and my big things"
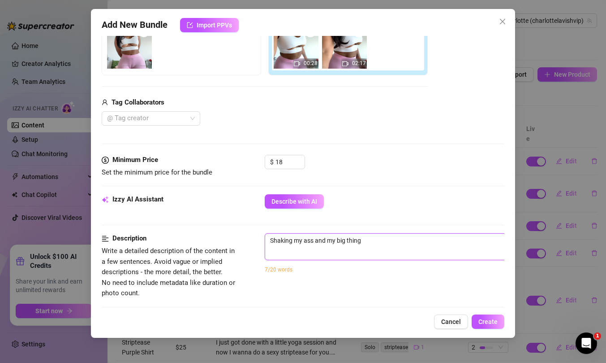
type textarea "Shaking my ass and my big things"
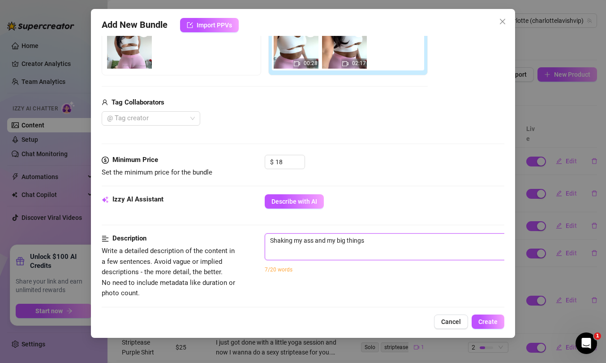
type textarea "Shaking my ass and my big thing"
type textarea "Shaking my ass and my big thin"
type textarea "Shaking my ass and my big thi"
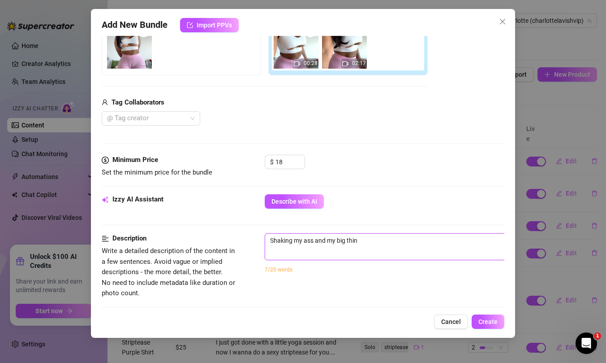
type textarea "Shaking my ass and my big thi"
type textarea "Shaking my ass and my big thig"
type textarea "Shaking my ass and my big thigh"
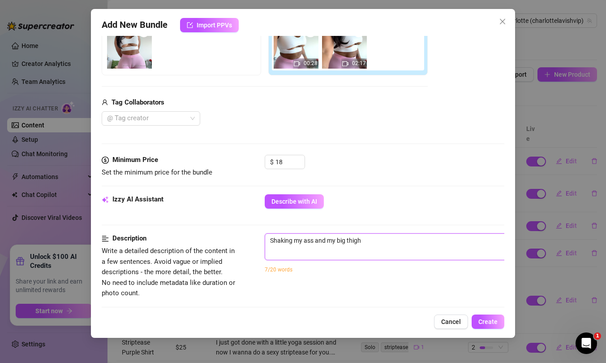
type textarea "Shaking my ass and my big thighs"
type textarea "Shaking my ass and my big thighs i"
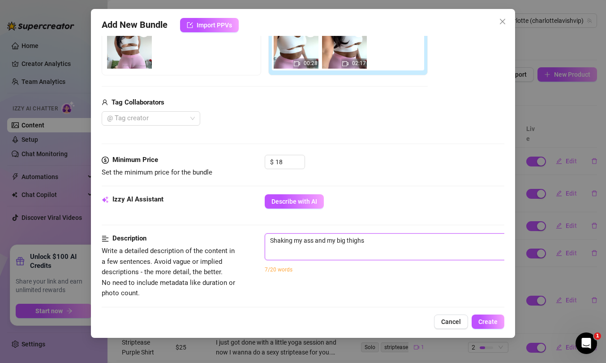
type textarea "Shaking my ass and my big thighs i"
type textarea "Shaking my ass and my big thighs in"
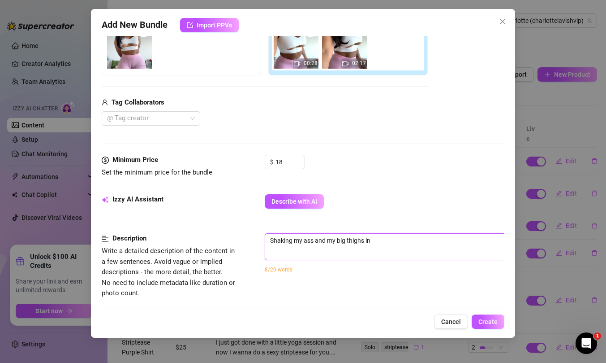
type textarea "Shaking my ass and my big thighs in t"
type textarea "Shaking my ass and my big thighs in ti"
type textarea "Shaking my ass and my big thighs in tig"
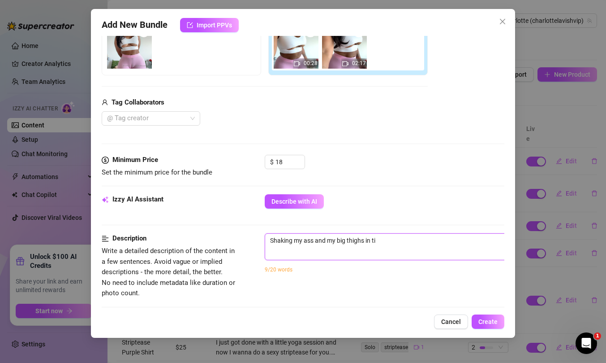
type textarea "Shaking my ass and my big thighs in tig"
type textarea "Shaking my ass and my big thighs in tigh"
type textarea "Shaking my ass and my big thighs in tight"
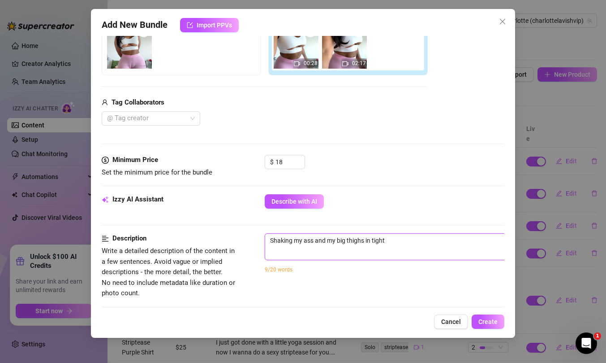
type textarea "Shaking my ass and my big thighs in tigh"
type textarea "Shaking my ass and my big thighs in tig"
type textarea "Shaking my ass and my big thighs in ti"
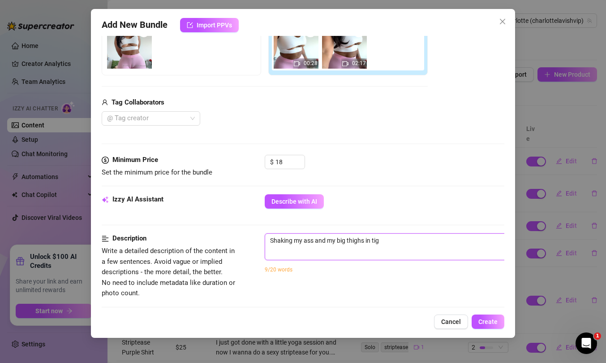
type textarea "Shaking my ass and my big thighs in ti"
type textarea "Shaking my ass and my big thighs in t"
type textarea "Shaking my ass and my big thighs in ts"
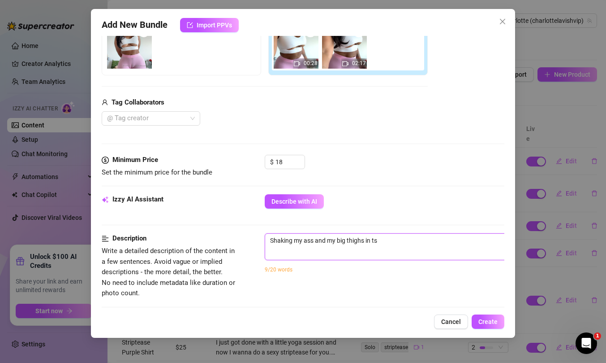
type textarea "Shaking my ass and my big thighs in t"
type textarea "Shaking my ass and my big thighs in"
type textarea "Shaking my ass and my big thighs in s"
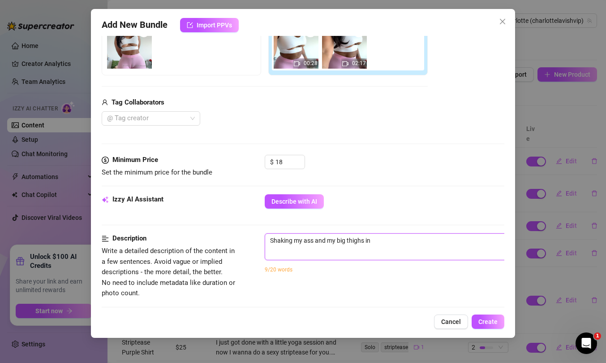
type textarea "Shaking my ass and my big thighs in s"
type textarea "Shaking my ass and my big thighs in sk"
type textarea "Shaking my ass and my big thighs in ski"
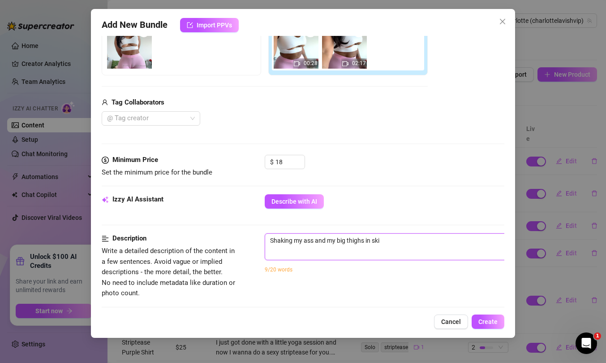
type textarea "Shaking my ass and my big thighs in skin"
type textarea "Shaking my ass and my big thighs in skin t"
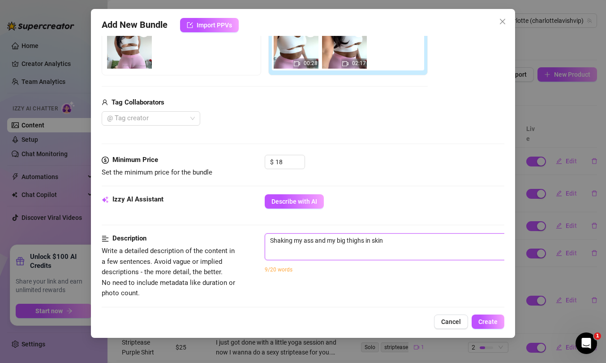
type textarea "Shaking my ass and my big thighs in skin t"
type textarea "Shaking my ass and my big thighs in skin ti"
type textarea "Shaking my ass and my big thighs in skin tig"
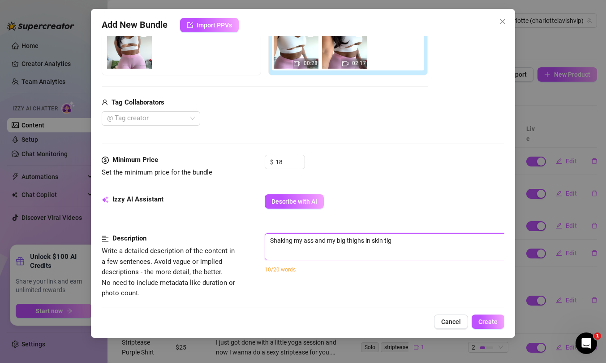
type textarea "Shaking my ass and my big thighs in skin tigh"
type textarea "Shaking my ass and my big thighs in skin tight"
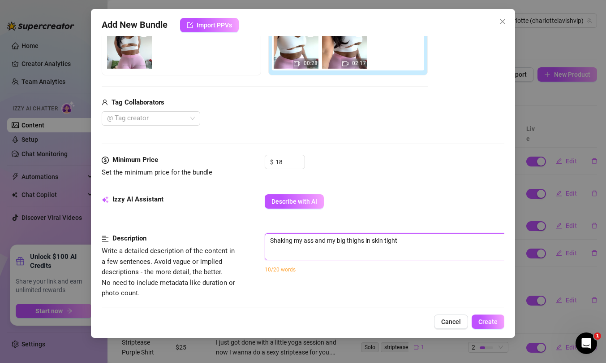
type textarea "Shaking my ass and my big thighs in skin tight"
type textarea "Shaking my ass and my big thighs in skin tight p"
type textarea "Shaking my ass and my big thighs in skin tight pi"
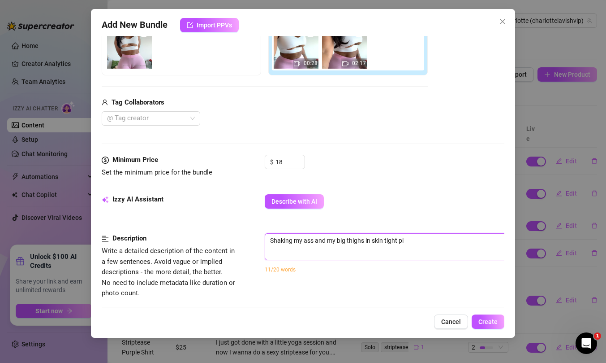
type textarea "Shaking my ass and my big thighs in skin tight pin"
type textarea "Shaking my ass and my big thighs in skin tight pink"
type textarea "Shaking my ass and my big thighs in skin tight pink l"
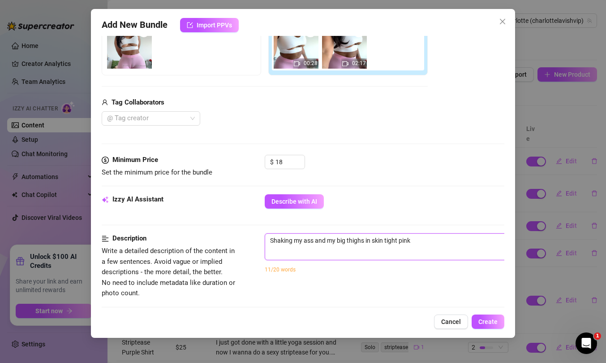
type textarea "Shaking my ass and my big thighs in skin tight pink l"
type textarea "Shaking my ass and my big thighs in skin tight pink le"
type textarea "Shaking my ass and my big thighs in skin tight pink leg"
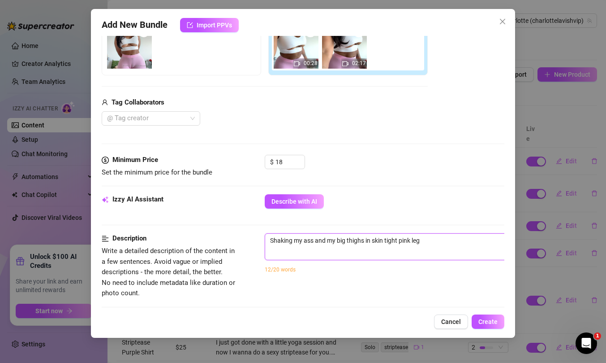
type textarea "Shaking my ass and my big thighs in skin tight pink [PERSON_NAME]"
type textarea "Shaking my ass and my big thighs in skin tight pink leggi"
type textarea "Shaking my ass and my big thighs in skin tight pink leggin"
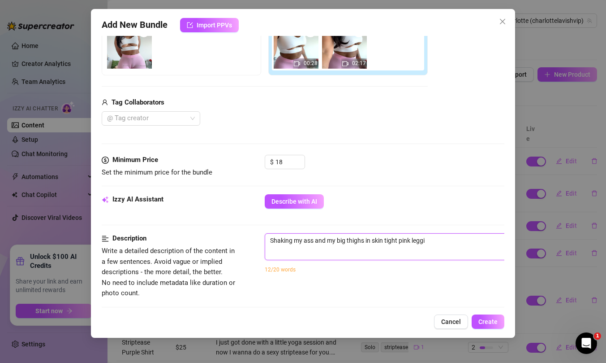
type textarea "Shaking my ass and my big thighs in skin tight pink leggin"
type textarea "Shaking my ass and my big thighs in skin tight pink legging"
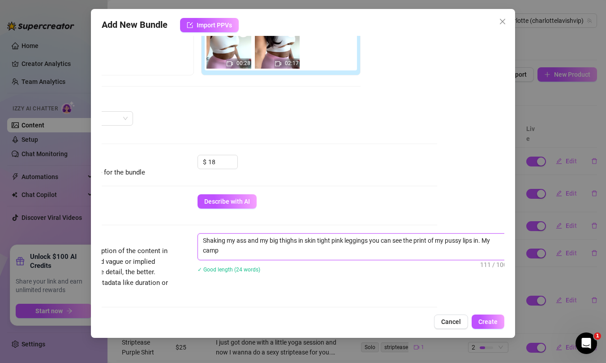
scroll to position [0, 0]
click at [281, 253] on textarea "Shaking my ass and my big thighs in skin tight pink leggings you can see the pr…" at bounding box center [354, 245] width 313 height 23
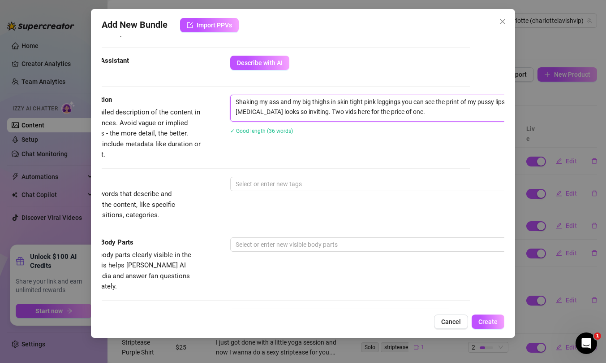
scroll to position [319, 35]
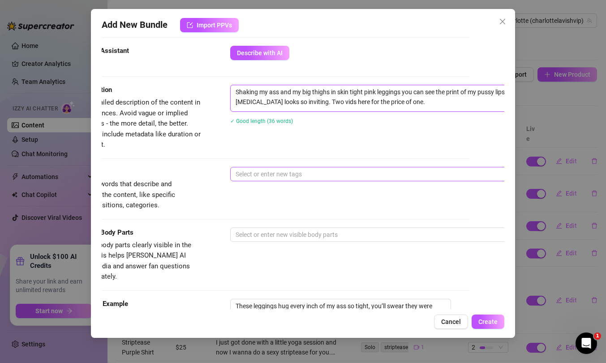
click at [301, 179] on div at bounding box center [382, 174] width 301 height 13
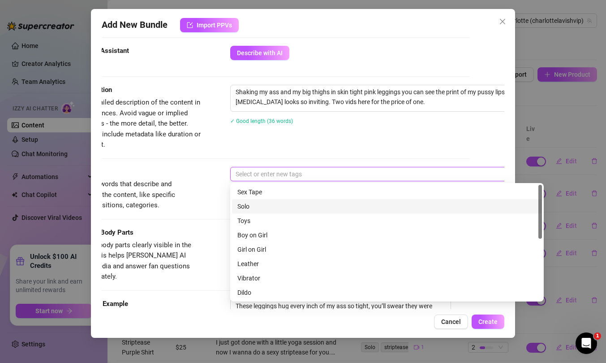
click at [256, 206] on div "Solo" at bounding box center [387, 206] width 299 height 10
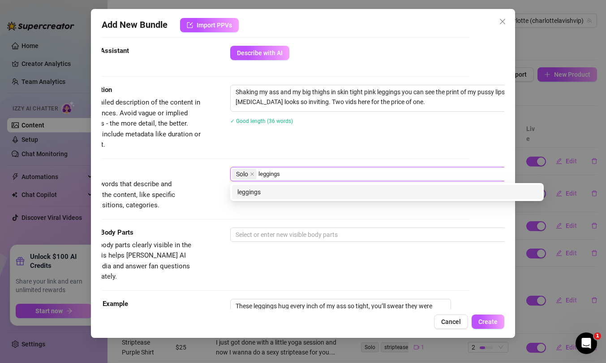
click at [265, 193] on div "leggings" at bounding box center [387, 192] width 299 height 10
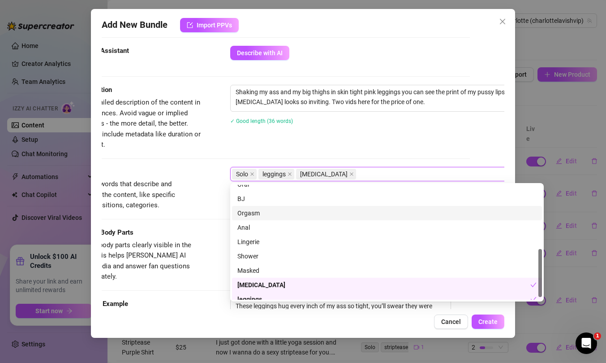
scroll to position [158, 0]
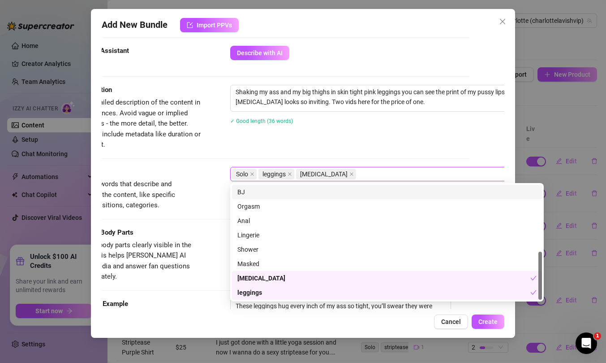
click at [353, 156] on div "Description Write a detailed description of the content in a few sentences. Avo…" at bounding box center [268, 126] width 403 height 82
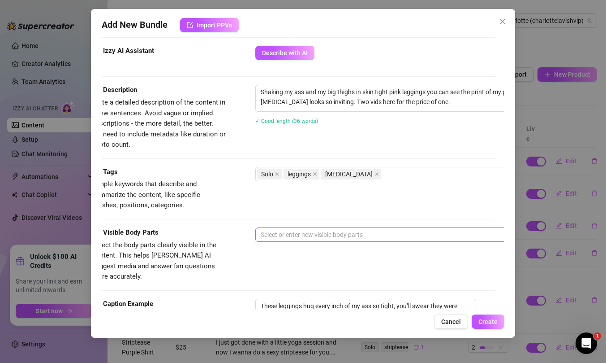
scroll to position [319, 0]
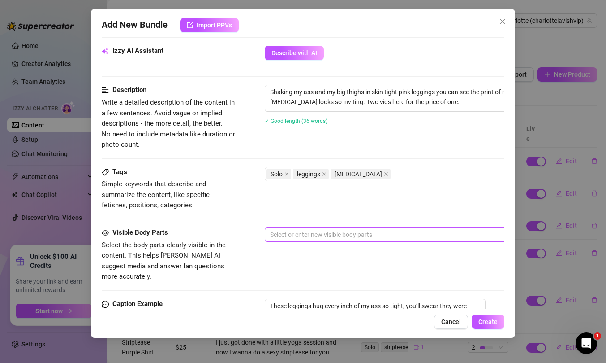
click at [282, 230] on div at bounding box center [417, 234] width 301 height 13
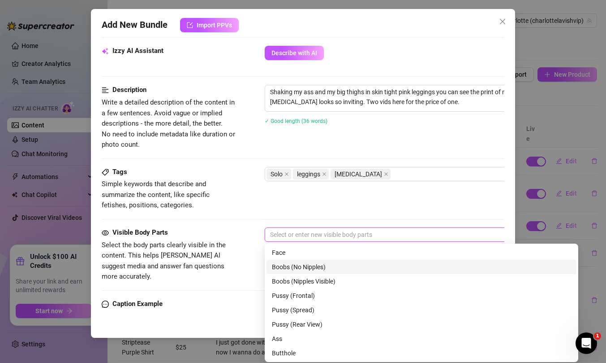
click at [315, 267] on div "Boobs (No Nipples)" at bounding box center [421, 267] width 299 height 10
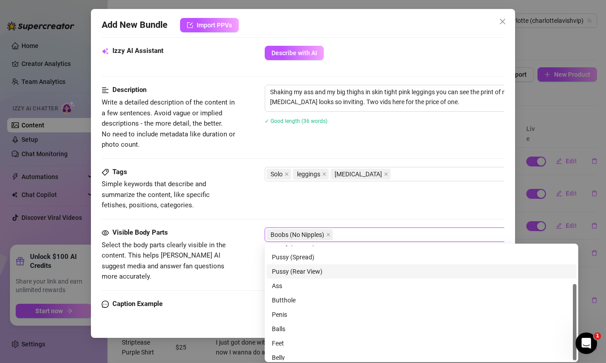
scroll to position [57, 0]
click at [342, 201] on div "Tags Simple keywords that describe and summarize the content, like specific fet…" at bounding box center [303, 189] width 403 height 44
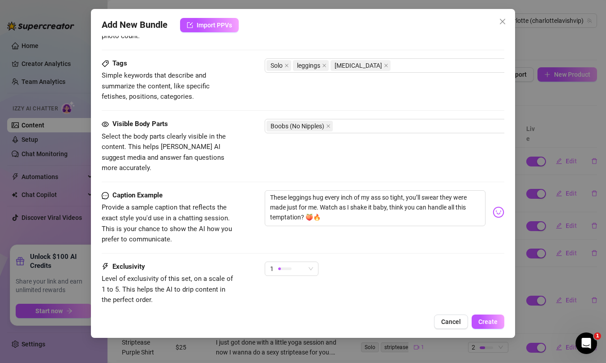
scroll to position [441, 0]
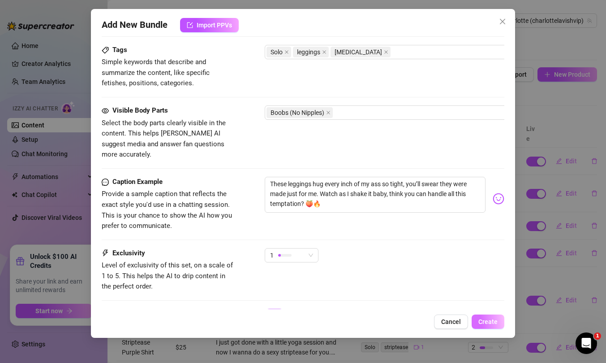
click at [488, 324] on span "Create" at bounding box center [488, 321] width 19 height 7
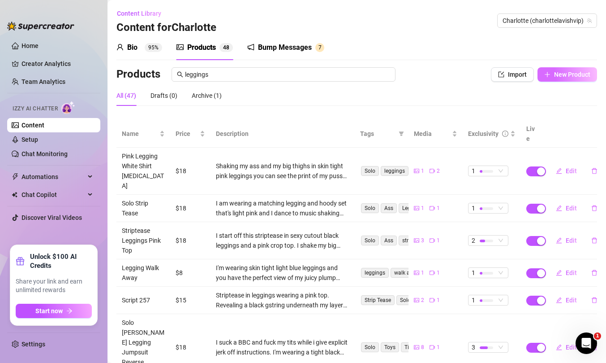
click at [559, 77] on span "New Product" at bounding box center [572, 74] width 36 height 7
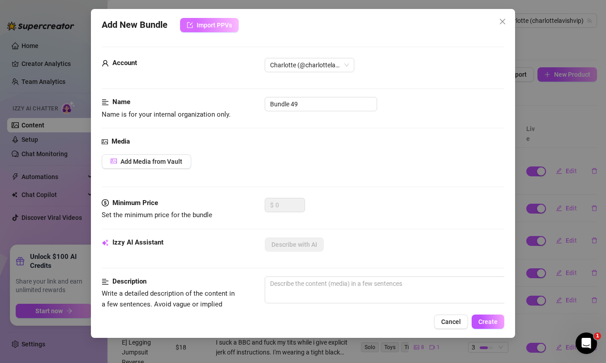
click at [231, 23] on span "Import PPVs" at bounding box center [214, 25] width 35 height 7
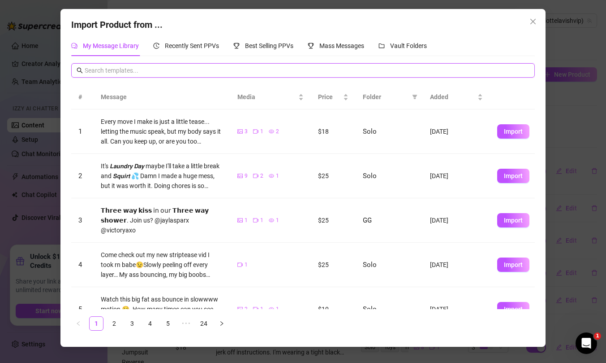
click at [187, 72] on input "text" at bounding box center [307, 70] width 445 height 10
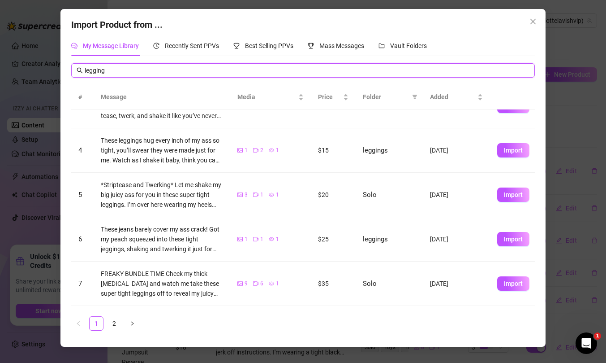
scroll to position [117, 0]
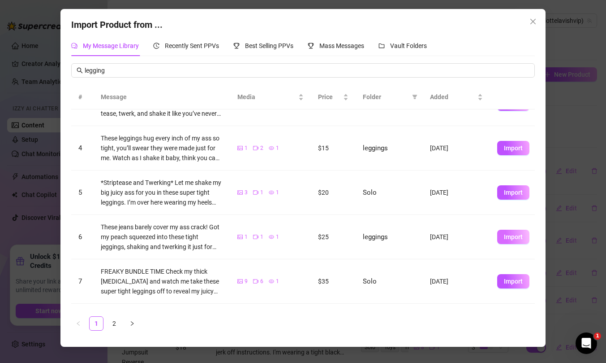
click at [509, 233] on span "Import" at bounding box center [513, 236] width 19 height 7
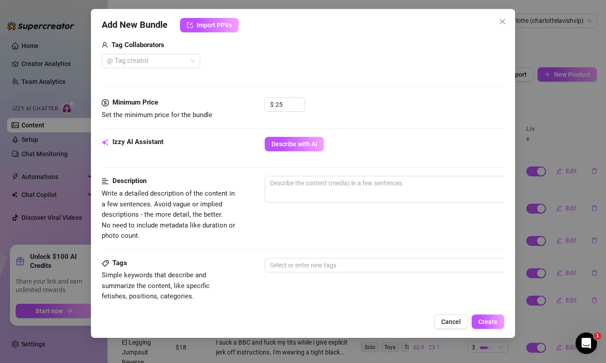
scroll to position [269, 0]
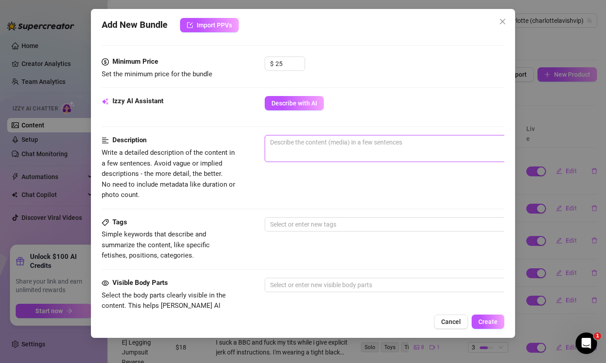
click at [301, 147] on textarea at bounding box center [421, 141] width 313 height 13
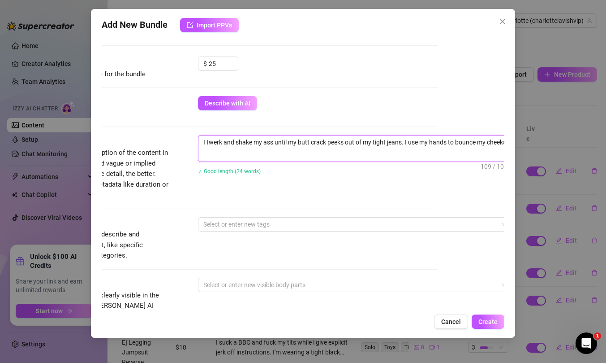
scroll to position [0, 0]
click at [313, 221] on div at bounding box center [350, 224] width 301 height 13
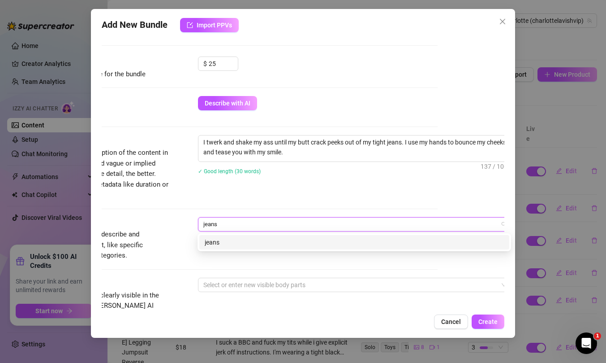
click at [261, 244] on div "jeans" at bounding box center [354, 242] width 299 height 10
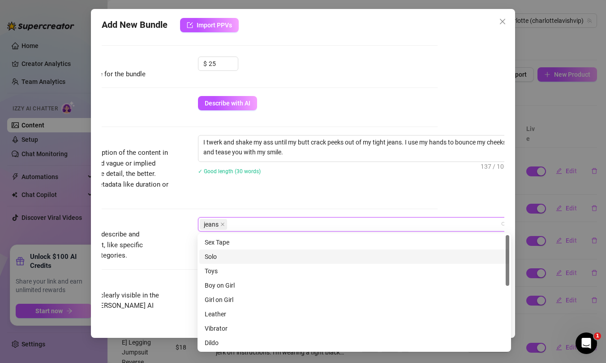
click at [235, 258] on div "Solo" at bounding box center [354, 256] width 299 height 10
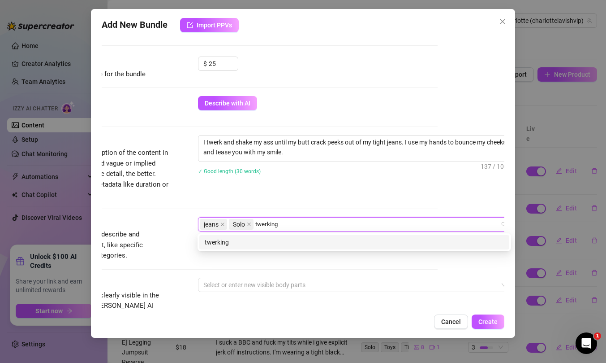
click at [263, 244] on div "twerking" at bounding box center [354, 242] width 299 height 10
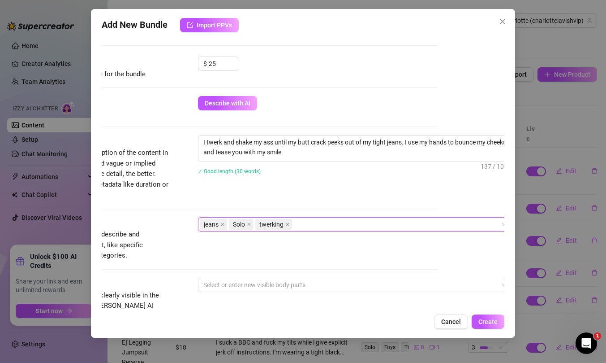
click at [302, 223] on div "jeans Solo twerking" at bounding box center [350, 224] width 301 height 13
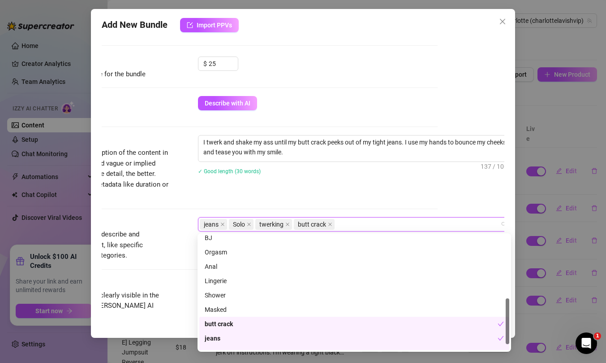
scroll to position [172, 0]
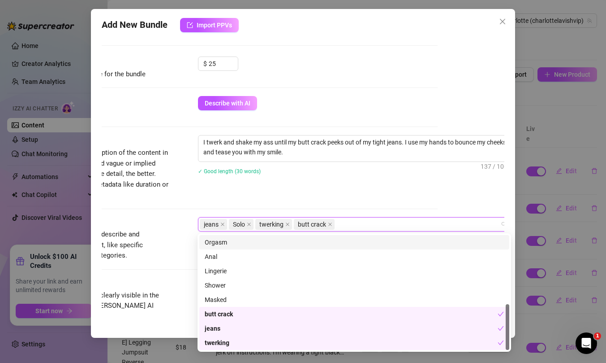
click at [355, 199] on div "Description Write a detailed description of the content in a few sentences. Avo…" at bounding box center [236, 167] width 403 height 65
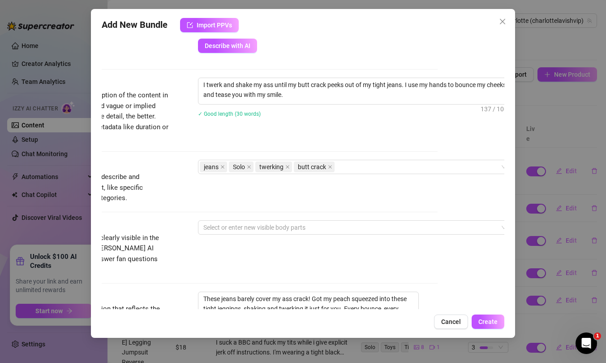
scroll to position [329, 67]
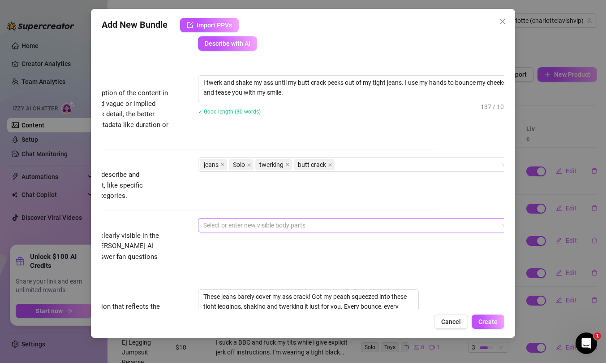
click at [322, 227] on div at bounding box center [350, 225] width 301 height 13
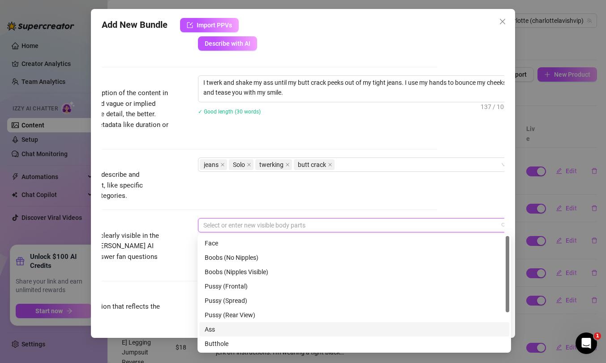
click at [227, 328] on div "Ass" at bounding box center [354, 329] width 299 height 10
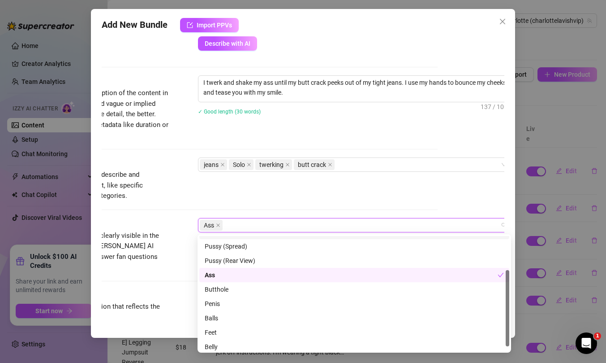
scroll to position [57, 0]
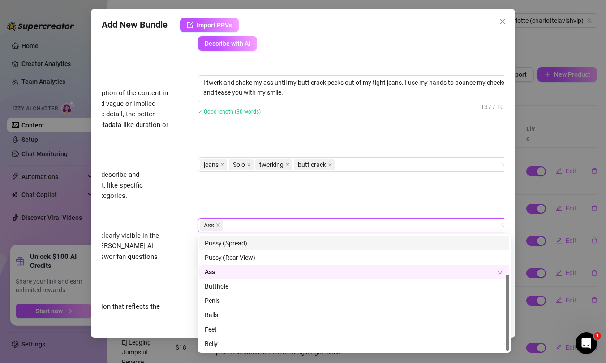
click at [272, 203] on div "Tags Simple keywords that describe and summarize the content, like specific fet…" at bounding box center [236, 187] width 403 height 61
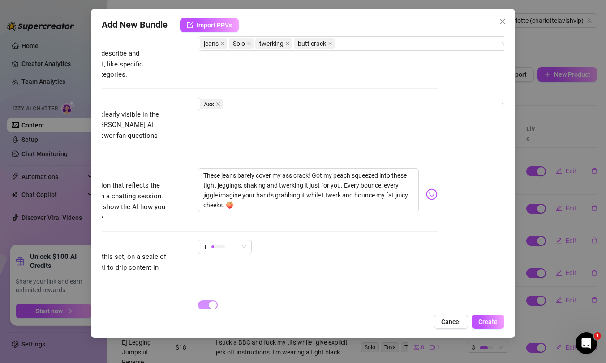
scroll to position [452, 67]
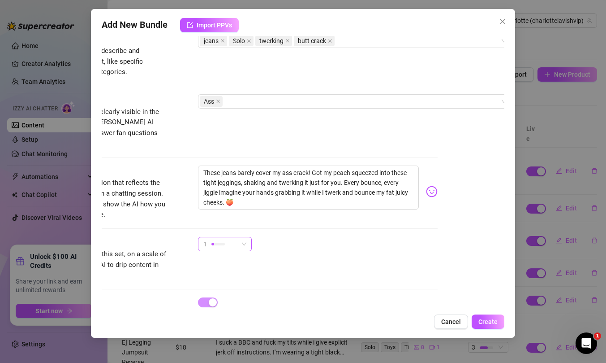
click at [243, 237] on span "1" at bounding box center [224, 243] width 43 height 13
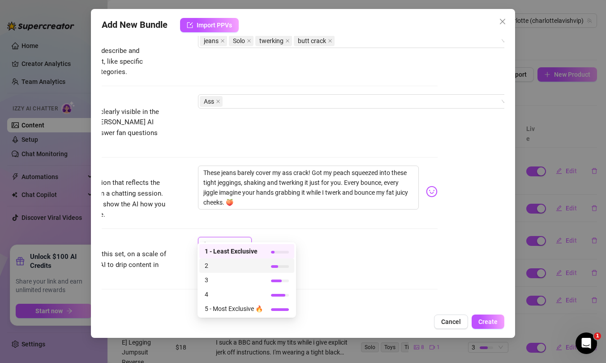
click at [231, 264] on span "2" at bounding box center [234, 265] width 58 height 10
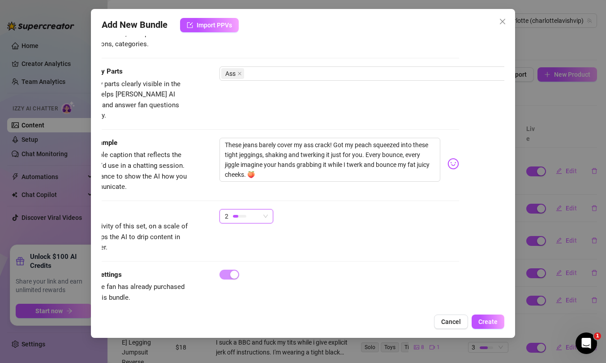
scroll to position [480, 40]
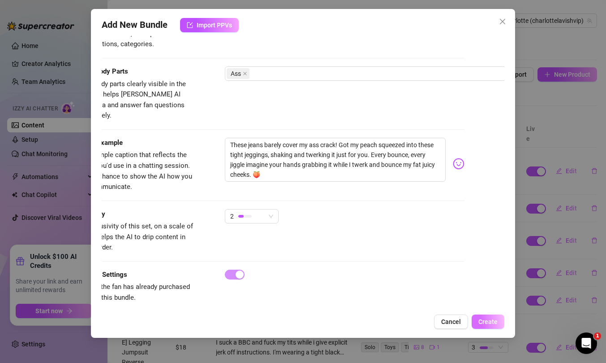
click at [490, 322] on span "Create" at bounding box center [488, 321] width 19 height 7
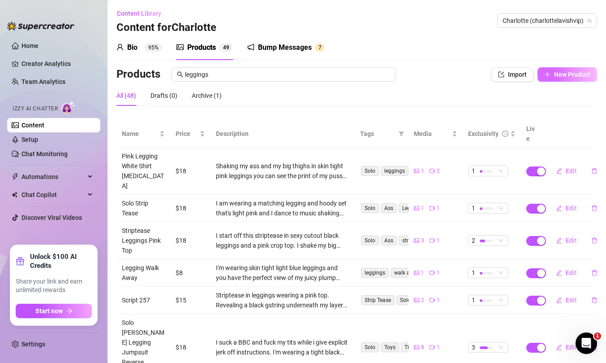
click at [570, 80] on button "New Product" at bounding box center [568, 74] width 60 height 14
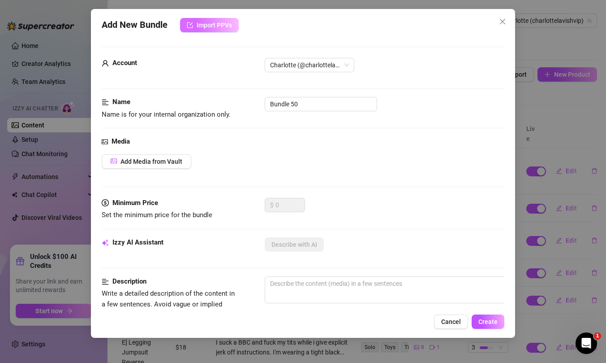
click at [223, 22] on span "Import PPVs" at bounding box center [214, 25] width 35 height 7
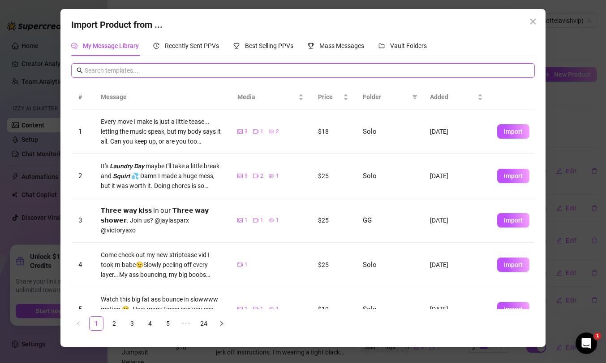
click at [212, 70] on input "text" at bounding box center [307, 70] width 445 height 10
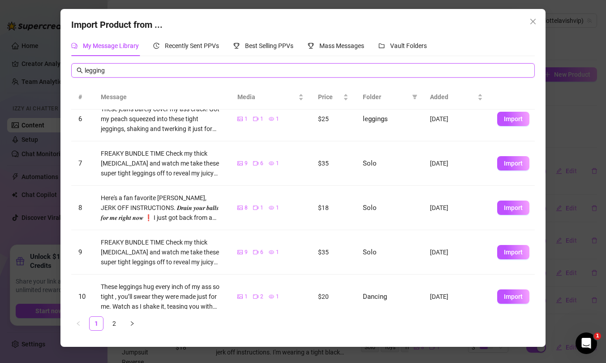
scroll to position [244, 0]
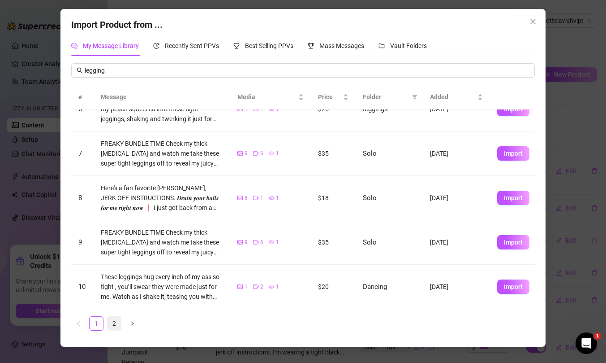
click at [113, 325] on link "2" at bounding box center [114, 322] width 13 height 13
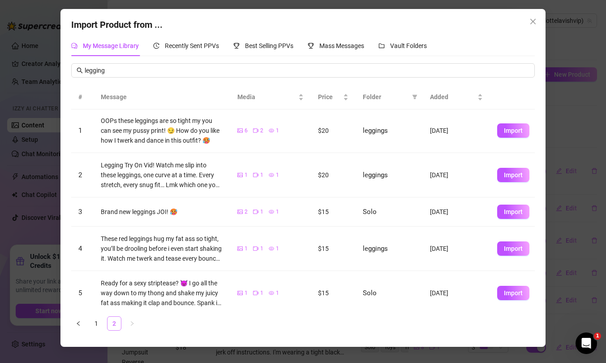
scroll to position [0, 0]
click at [504, 128] on button "Import" at bounding box center [514, 131] width 32 height 14
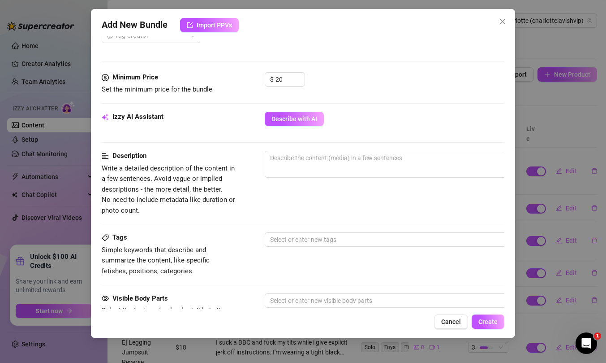
scroll to position [351, 0]
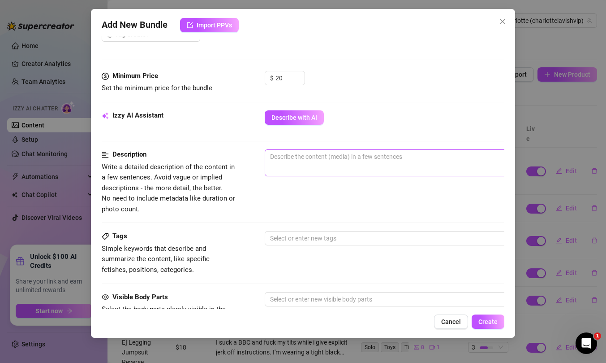
click at [394, 164] on span "0 / 1000" at bounding box center [422, 162] width 314 height 27
click at [388, 157] on textarea at bounding box center [421, 156] width 313 height 13
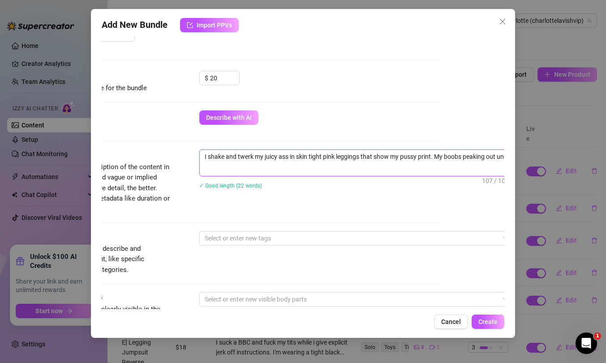
scroll to position [0, 0]
click at [299, 242] on div at bounding box center [351, 238] width 301 height 13
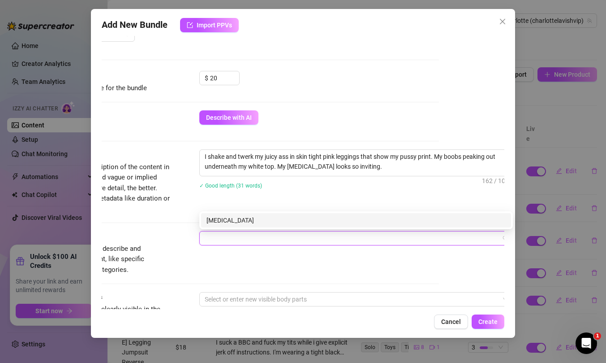
click at [256, 238] on div "[MEDICAL_DATA]" at bounding box center [351, 238] width 301 height 13
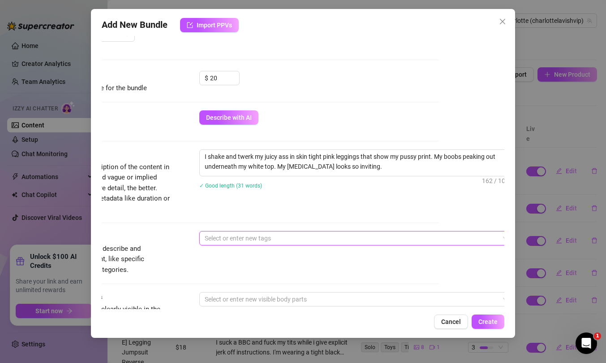
click at [249, 238] on div at bounding box center [351, 238] width 301 height 13
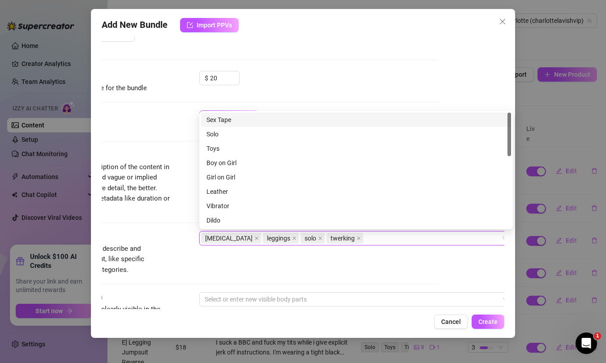
click at [236, 264] on div "Tags Simple keywords that describe and summarize the content, like specific fet…" at bounding box center [237, 253] width 403 height 44
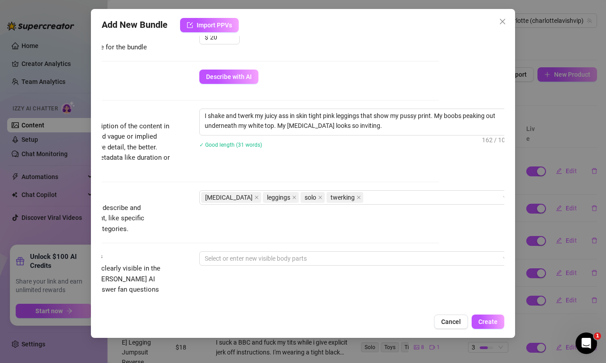
scroll to position [429, 65]
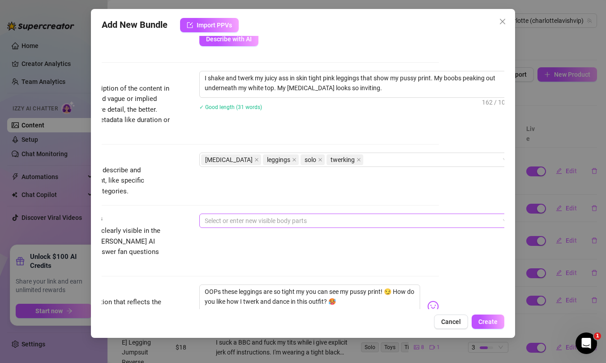
click at [242, 216] on div at bounding box center [351, 220] width 301 height 13
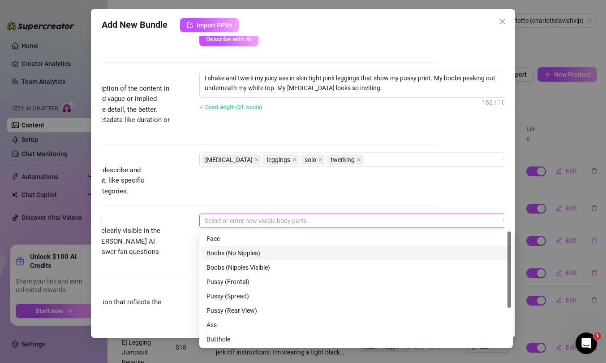
click at [255, 251] on div "Boobs (No Nipples)" at bounding box center [356, 253] width 299 height 10
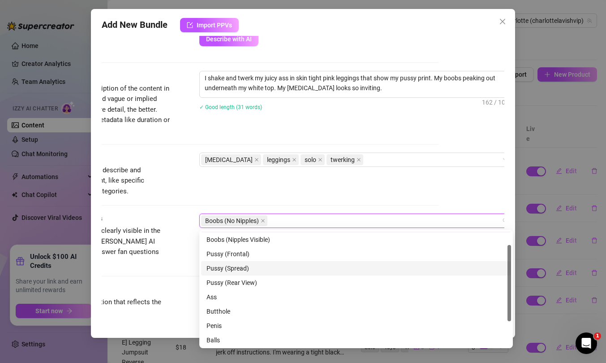
scroll to position [35, 0]
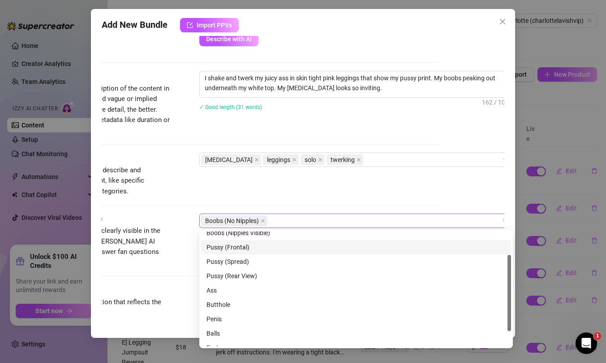
click at [246, 246] on div "Pussy (Frontal)" at bounding box center [356, 247] width 299 height 10
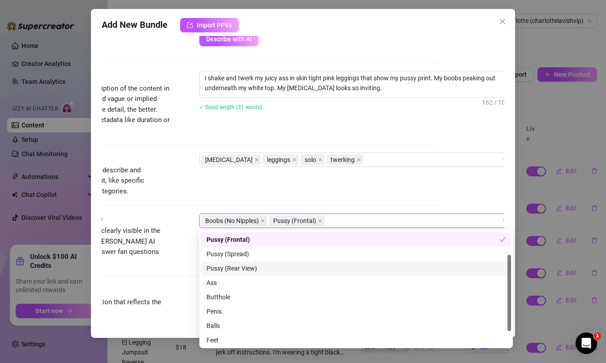
scroll to position [57, 0]
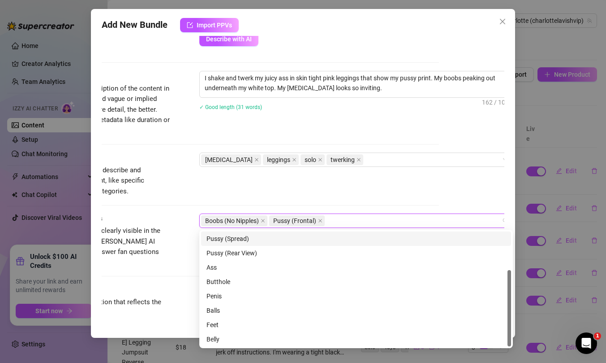
click at [308, 192] on div "Tags Simple keywords that describe and summarize the content, like specific fet…" at bounding box center [237, 174] width 403 height 44
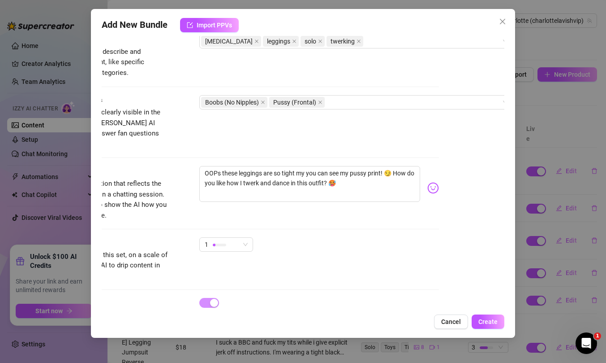
scroll to position [559, 65]
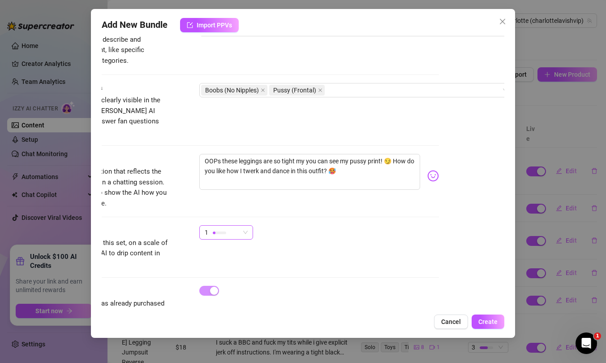
click at [242, 225] on span "1" at bounding box center [226, 231] width 43 height 13
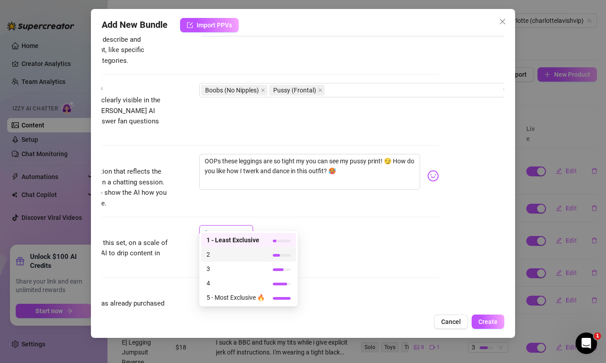
click at [238, 255] on span "2" at bounding box center [236, 254] width 58 height 10
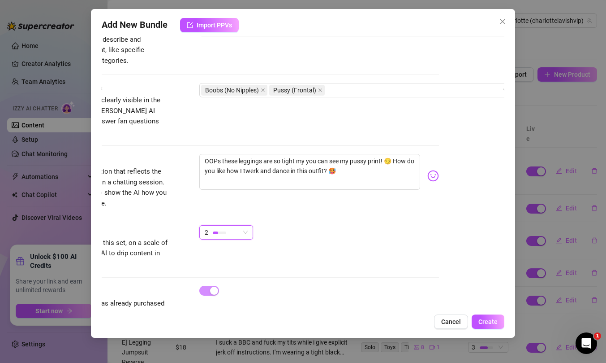
click at [356, 251] on div "Exclusivity Level of exclusivity of this set, on a scale of 1 to 5. This helps …" at bounding box center [237, 247] width 403 height 44
click at [486, 320] on span "Create" at bounding box center [488, 321] width 19 height 7
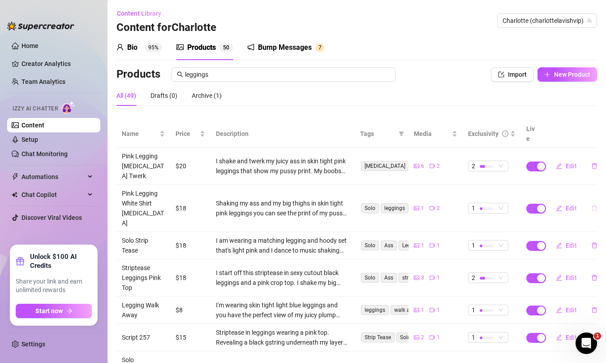
click at [595, 205] on icon "delete" at bounding box center [595, 208] width 6 height 6
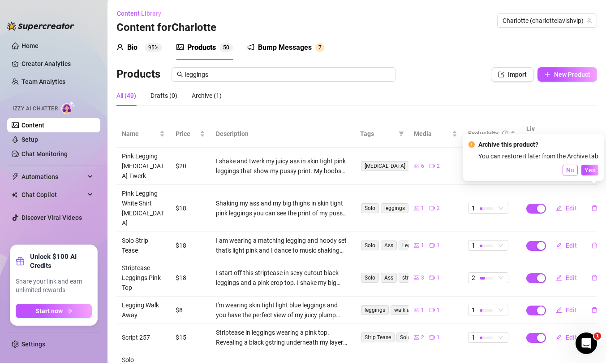
click at [572, 172] on span "No" at bounding box center [571, 169] width 8 height 7
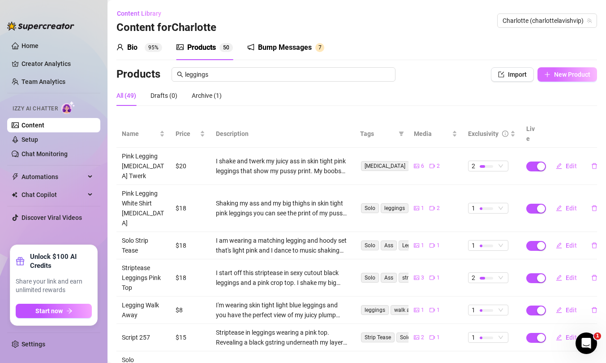
click at [569, 78] on span "New Product" at bounding box center [572, 74] width 36 height 7
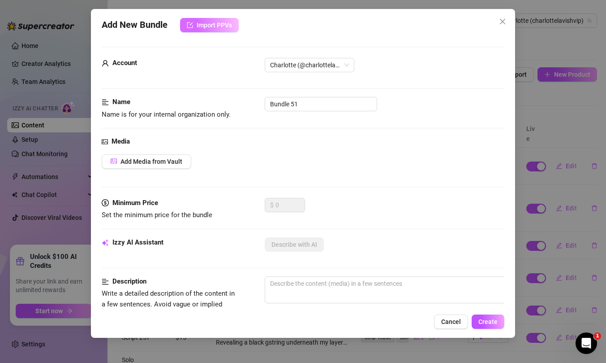
click at [212, 27] on span "Import PPVs" at bounding box center [214, 25] width 35 height 7
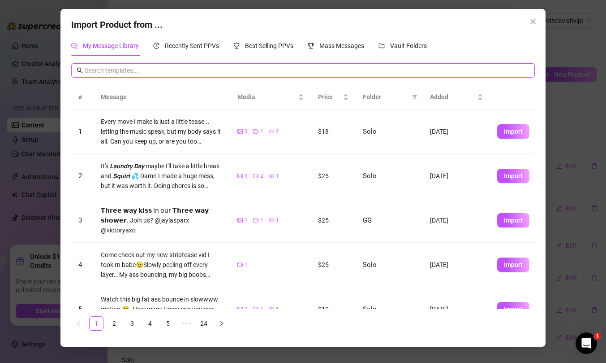
click at [178, 74] on input "text" at bounding box center [307, 70] width 445 height 10
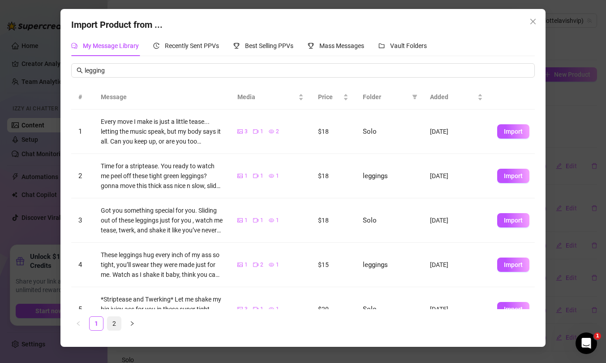
click at [114, 323] on link "2" at bounding box center [114, 322] width 13 height 13
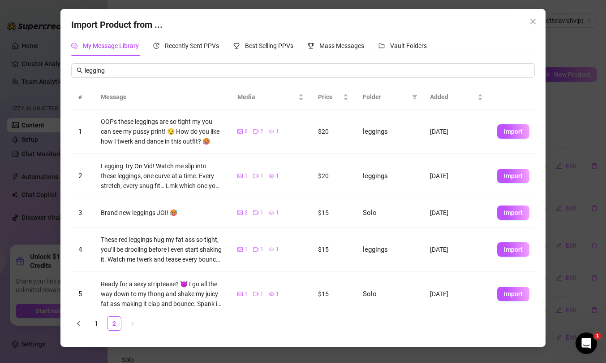
click at [518, 175] on span "Import" at bounding box center [513, 175] width 19 height 7
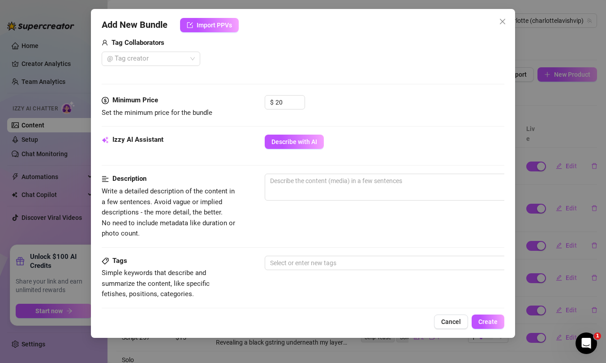
scroll to position [240, 0]
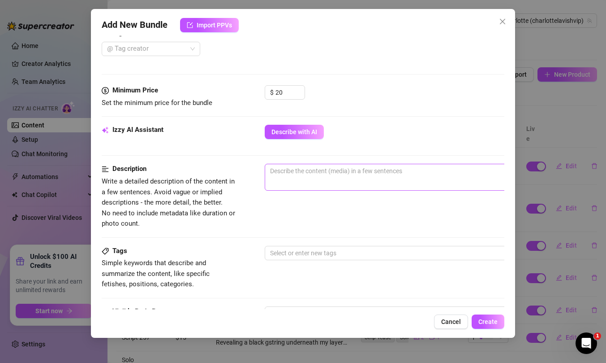
click at [298, 187] on span "0 / 1000" at bounding box center [422, 177] width 314 height 27
click at [298, 173] on textarea at bounding box center [421, 170] width 313 height 13
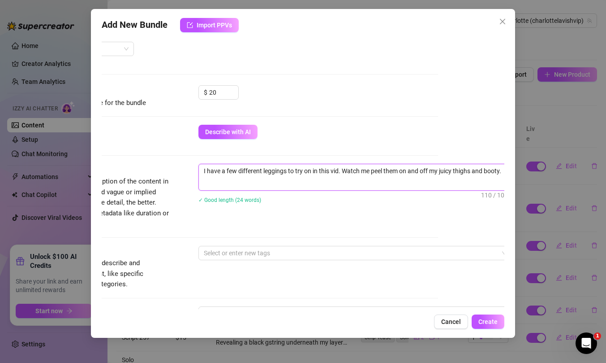
scroll to position [0, 0]
click at [260, 254] on div at bounding box center [350, 253] width 301 height 13
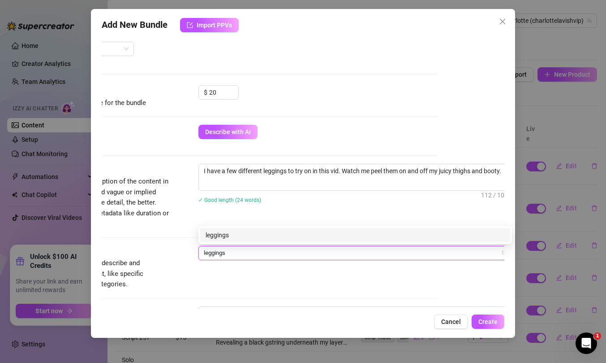
click at [249, 237] on div "leggings" at bounding box center [355, 235] width 299 height 10
click at [229, 238] on div "Solo" at bounding box center [355, 235] width 299 height 10
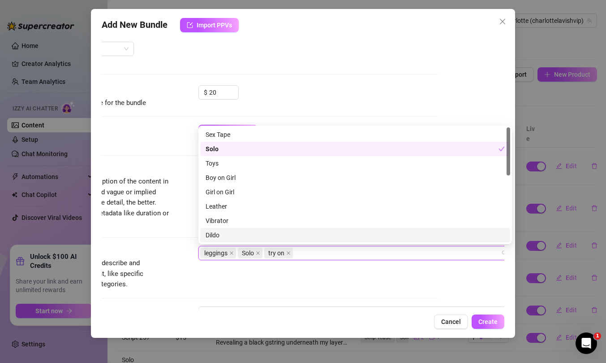
click at [224, 277] on div "Tags Simple keywords that describe and summarize the content, like specific fet…" at bounding box center [236, 268] width 403 height 44
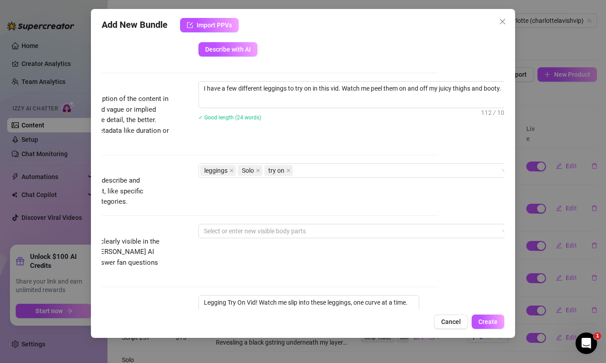
scroll to position [329, 66]
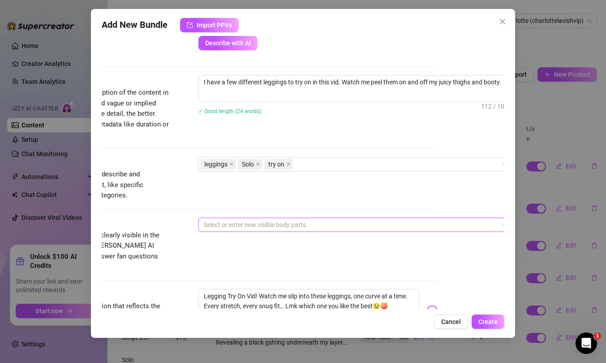
click at [226, 217] on div "Select or enter new visible body parts" at bounding box center [356, 224] width 314 height 14
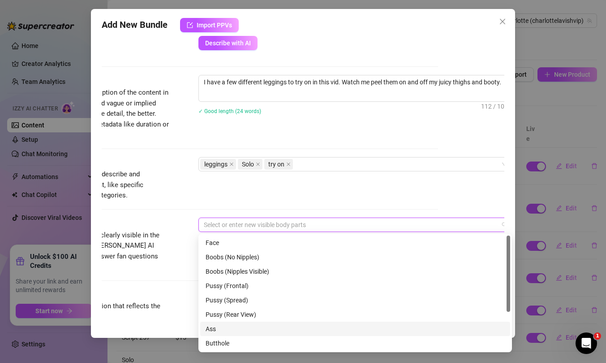
click at [232, 326] on div "Ass" at bounding box center [355, 329] width 299 height 10
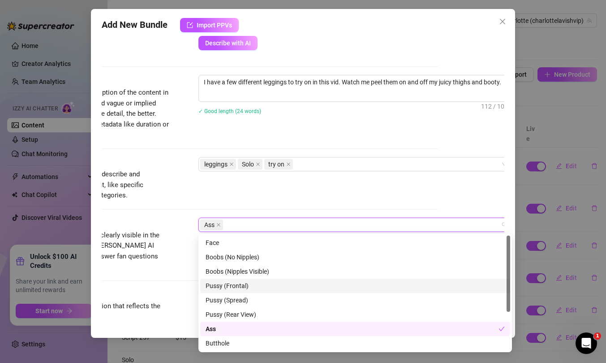
click at [186, 262] on div "Visible Body Parts Select the body parts clearly visible in the content. This h…" at bounding box center [236, 252] width 403 height 71
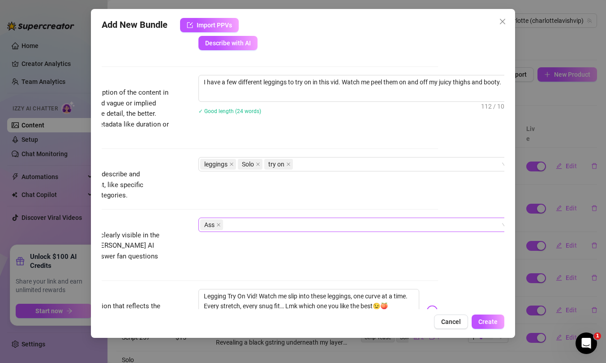
click at [233, 224] on div "Ass" at bounding box center [350, 224] width 301 height 13
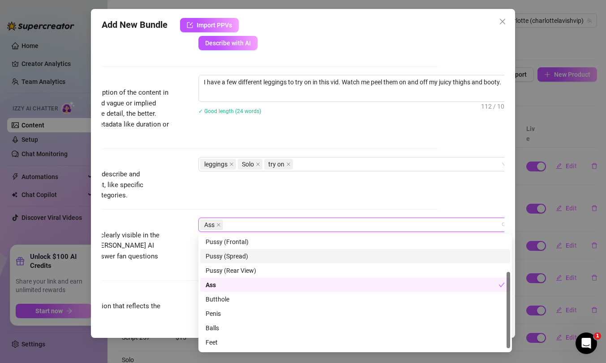
scroll to position [57, 0]
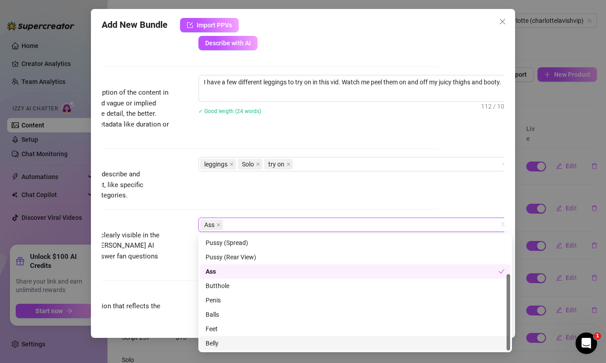
click at [223, 343] on div "Belly" at bounding box center [355, 343] width 299 height 10
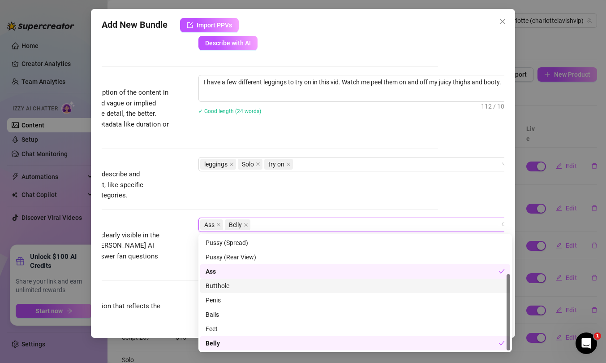
click at [179, 263] on div "Visible Body Parts Select the body parts clearly visible in the content. This h…" at bounding box center [236, 252] width 403 height 71
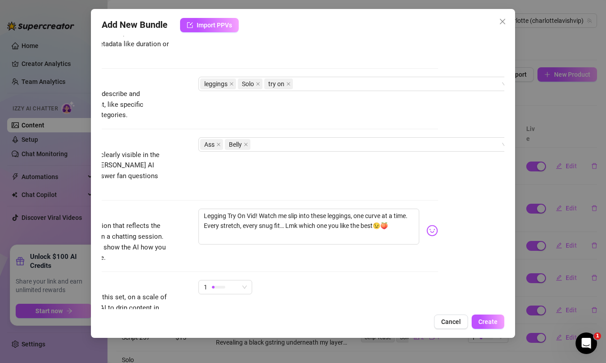
scroll to position [439, 66]
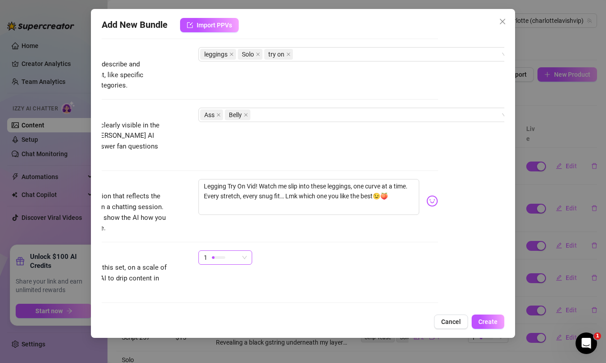
click at [231, 251] on div "1" at bounding box center [221, 257] width 35 height 13
click at [356, 268] on div "Exclusivity Level of exclusivity of this set, on a scale of 1 to 5. This helps …" at bounding box center [236, 272] width 403 height 44
click at [490, 327] on button "Create" at bounding box center [488, 321] width 33 height 14
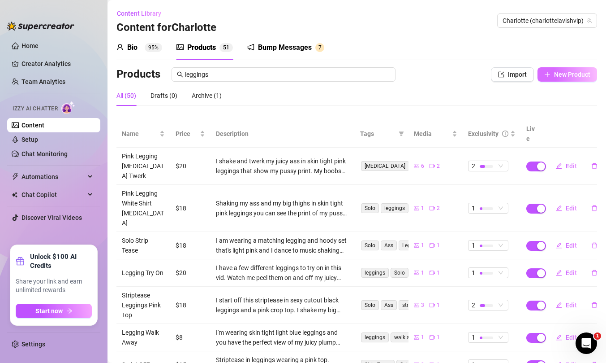
click at [571, 76] on span "New Product" at bounding box center [572, 74] width 36 height 7
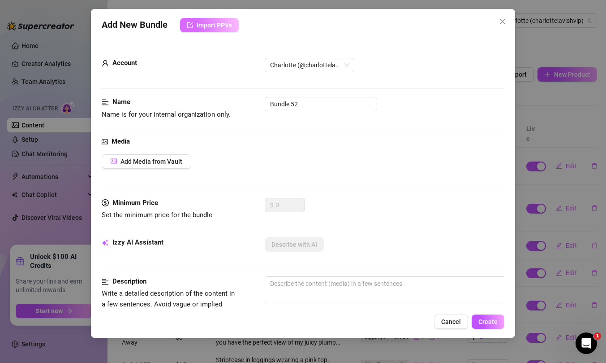
click at [222, 18] on button "Import PPVs" at bounding box center [209, 25] width 59 height 14
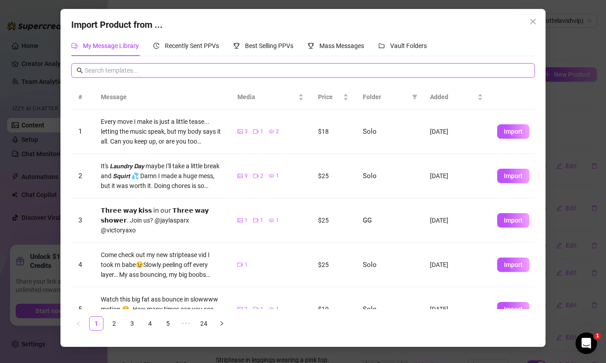
click at [203, 71] on input "text" at bounding box center [307, 70] width 445 height 10
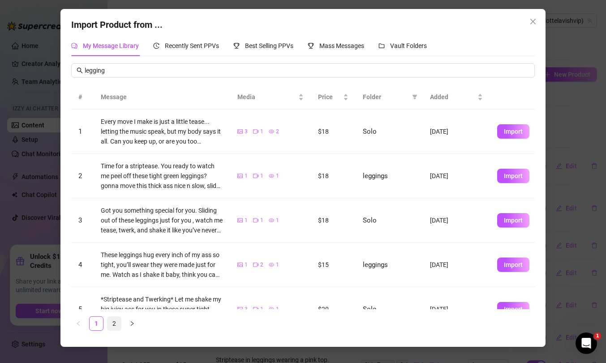
click at [113, 322] on link "2" at bounding box center [114, 322] width 13 height 13
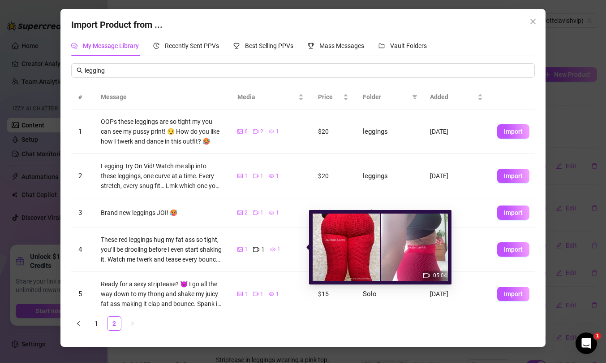
scroll to position [11, 0]
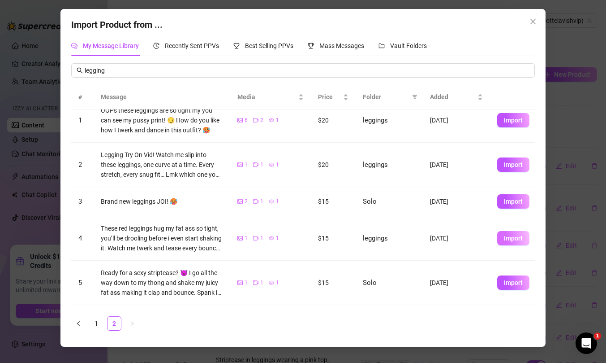
click at [516, 242] on span "Import" at bounding box center [513, 237] width 19 height 7
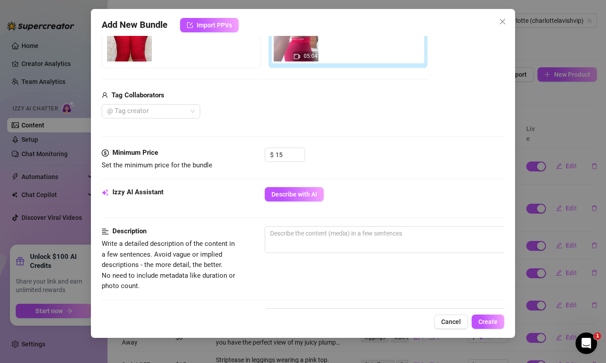
scroll to position [178, 0]
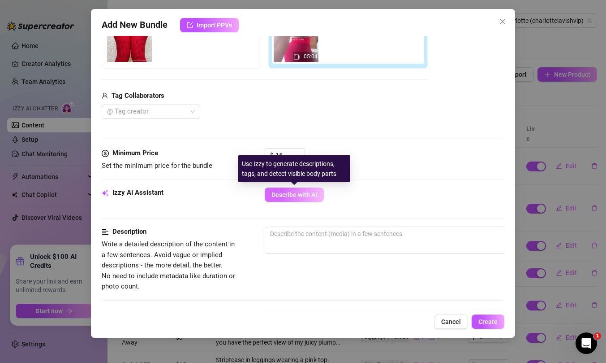
click at [306, 196] on span "Describe with AI" at bounding box center [295, 194] width 46 height 7
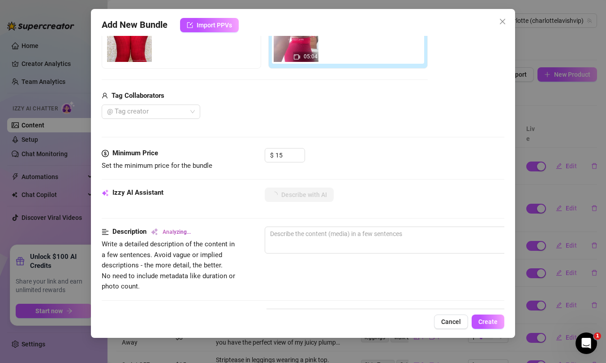
scroll to position [239, 0]
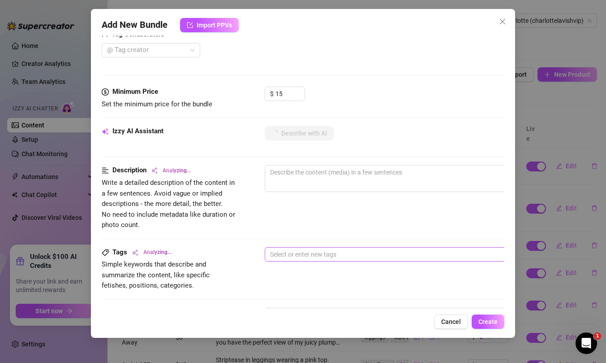
click at [297, 253] on div at bounding box center [417, 254] width 301 height 13
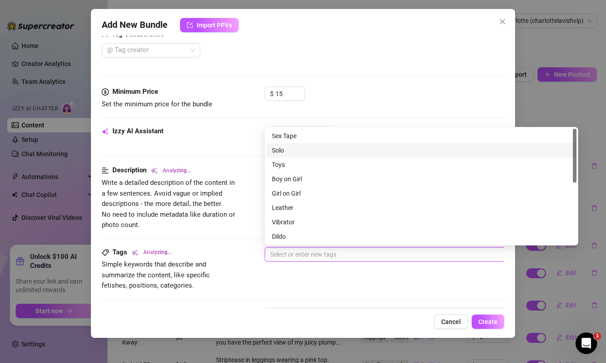
click at [281, 150] on div "Solo" at bounding box center [421, 150] width 299 height 10
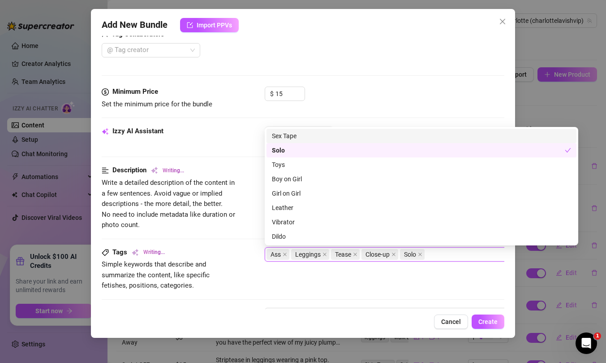
click at [333, 283] on div "Tags Writing... Simple keywords that describe and summarize the content, like s…" at bounding box center [303, 269] width 403 height 44
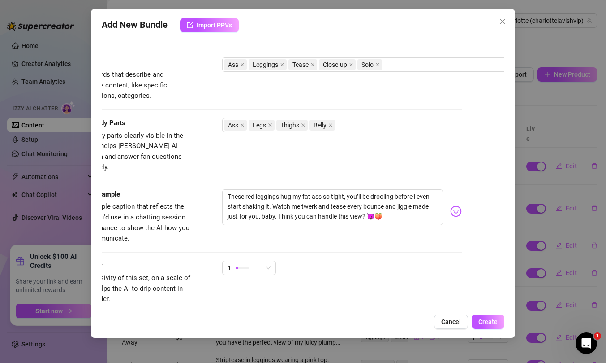
scroll to position [430, 43]
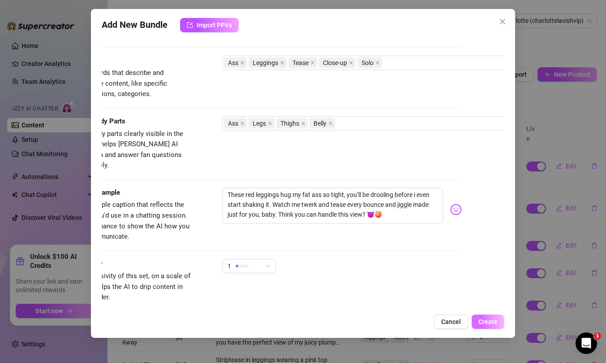
click at [495, 318] on span "Create" at bounding box center [488, 321] width 19 height 7
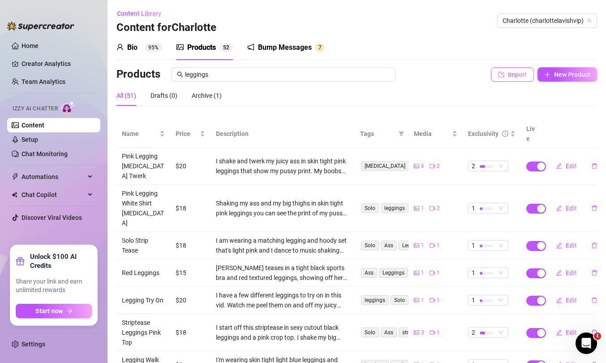
click at [509, 74] on span "Import" at bounding box center [517, 74] width 19 height 7
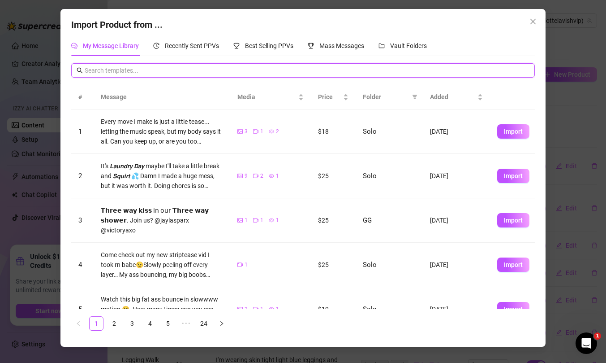
click at [255, 67] on input "text" at bounding box center [307, 70] width 445 height 10
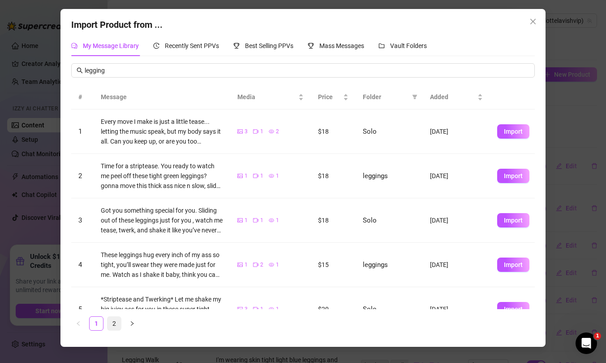
click at [114, 322] on link "2" at bounding box center [114, 322] width 13 height 13
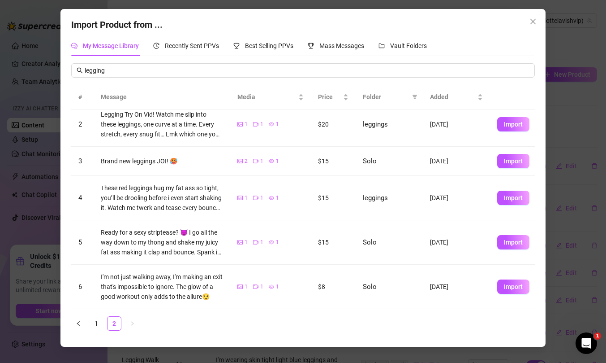
scroll to position [0, 0]
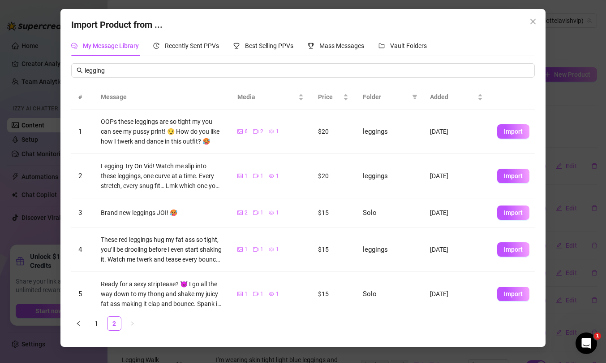
click at [533, 22] on icon "close" at bounding box center [533, 21] width 7 height 7
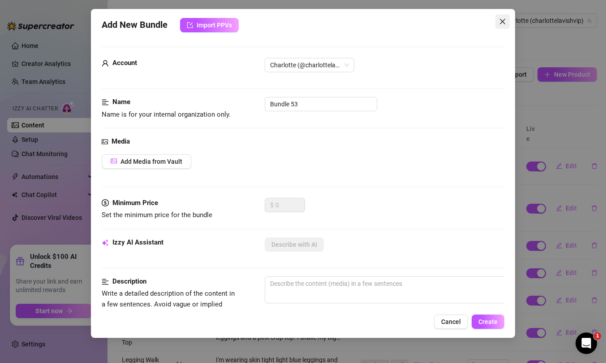
click at [501, 23] on icon "close" at bounding box center [502, 21] width 5 height 5
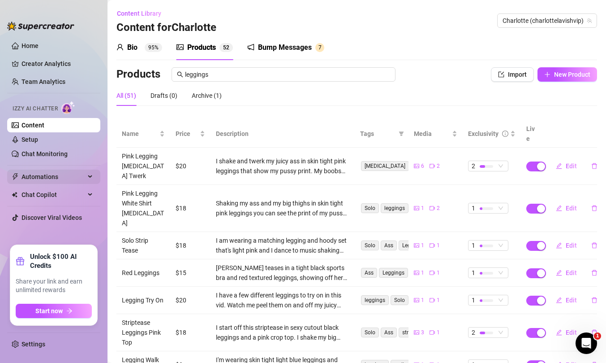
click at [53, 178] on span "Automations" at bounding box center [54, 176] width 64 height 14
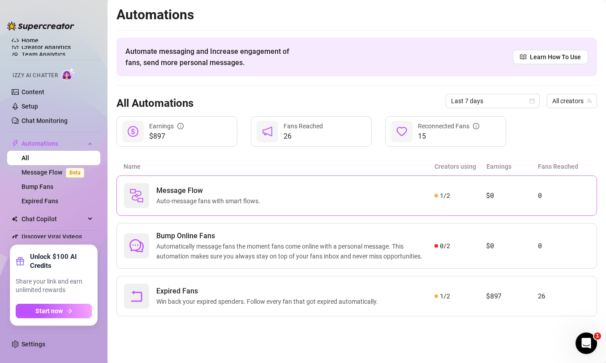
click at [196, 199] on span "Auto-message fans with smart flows." at bounding box center [210, 201] width 108 height 10
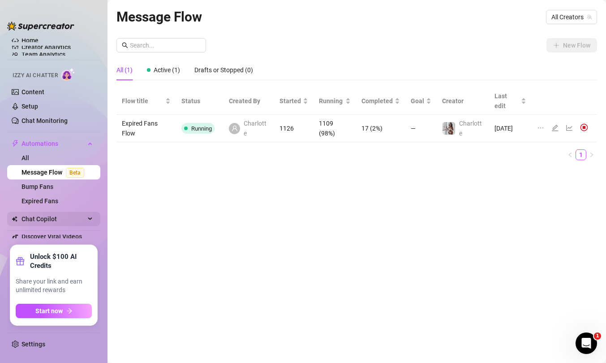
click at [66, 220] on span "Chat Copilot" at bounding box center [54, 219] width 64 height 14
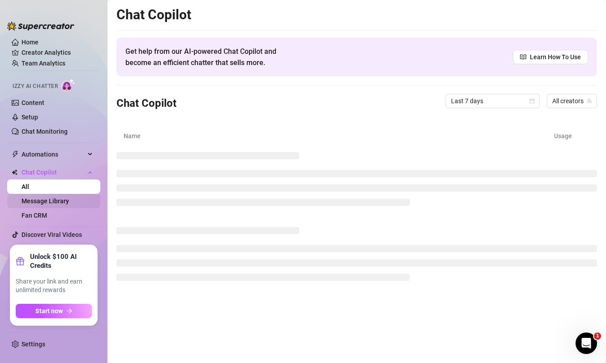
click at [69, 198] on link "Message Library" at bounding box center [46, 200] width 48 height 7
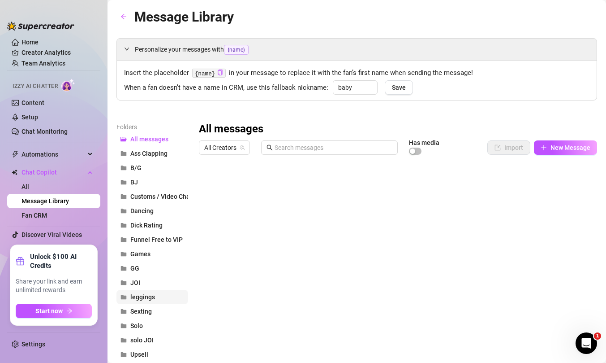
click at [152, 294] on span "leggings" at bounding box center [142, 296] width 25 height 7
click at [39, 99] on link "Content" at bounding box center [33, 102] width 23 height 7
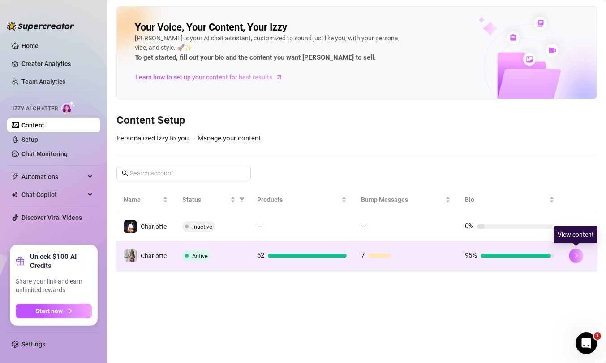
click at [578, 253] on icon "right" at bounding box center [576, 255] width 6 height 6
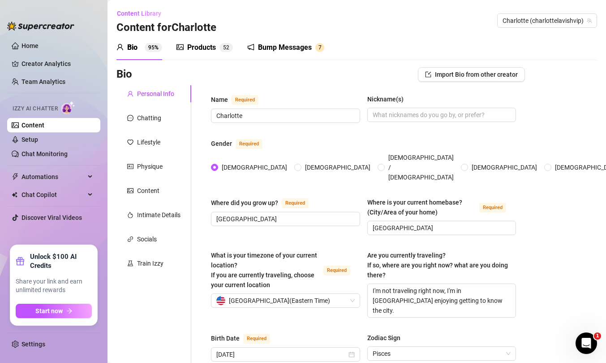
click at [202, 47] on div "Products" at bounding box center [201, 47] width 29 height 11
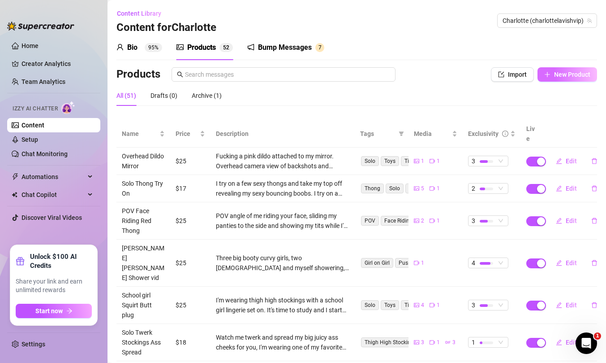
click at [571, 76] on span "New Product" at bounding box center [572, 74] width 36 height 7
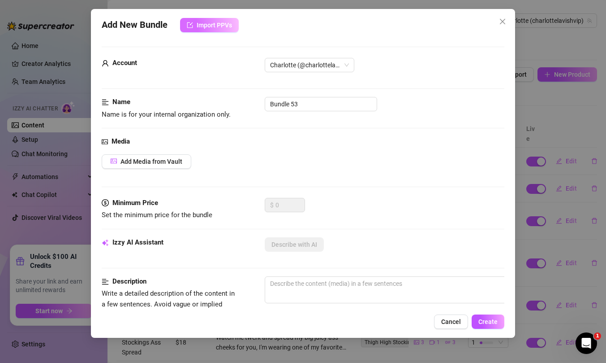
click at [219, 22] on span "Import PPVs" at bounding box center [214, 25] width 35 height 7
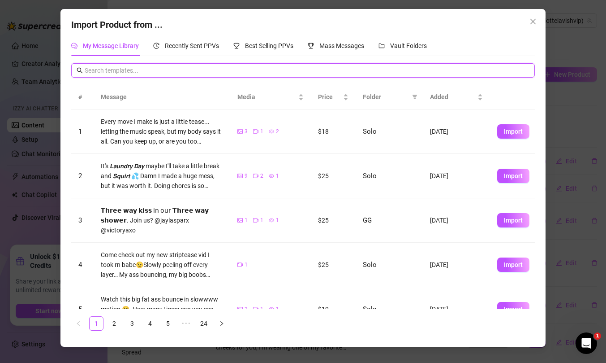
click at [210, 68] on input "text" at bounding box center [307, 70] width 445 height 10
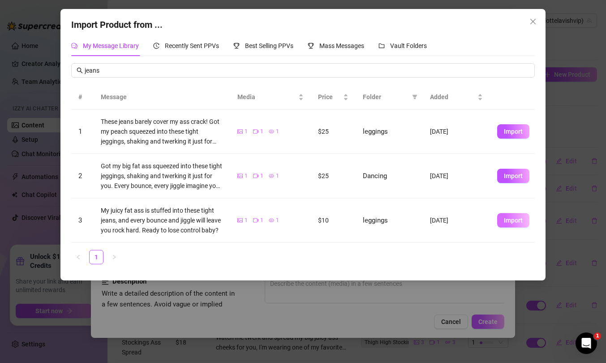
click at [520, 220] on span "Import" at bounding box center [513, 219] width 19 height 7
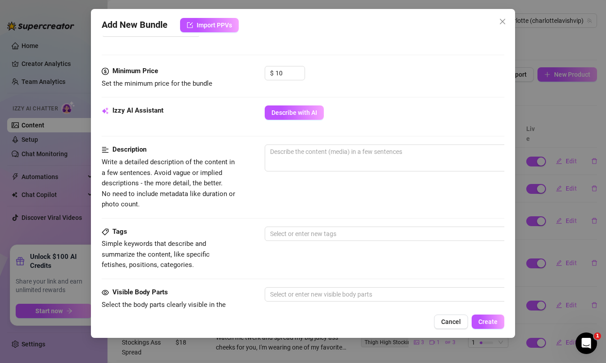
scroll to position [257, 0]
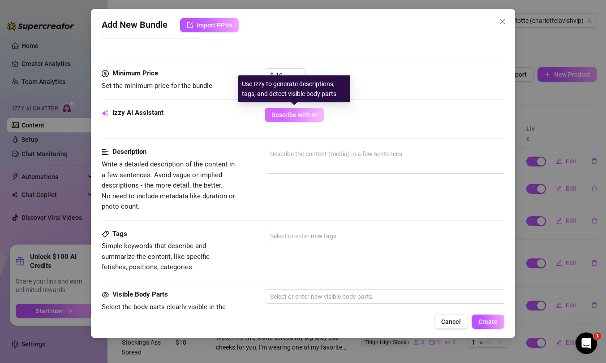
click at [300, 113] on span "Describe with AI" at bounding box center [295, 114] width 46 height 7
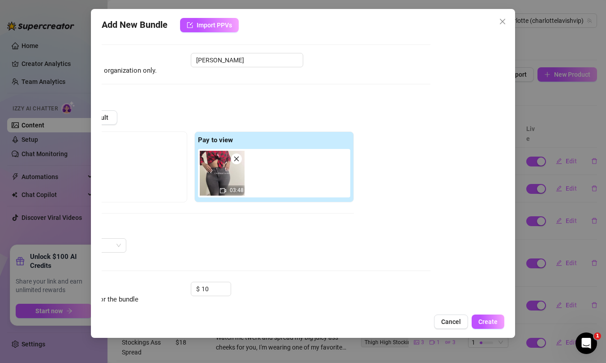
scroll to position [44, 0]
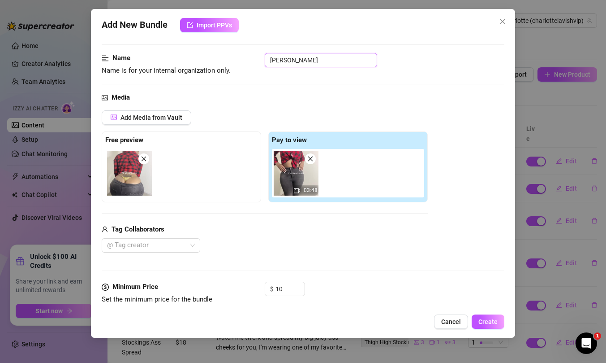
click at [271, 59] on input "[PERSON_NAME]" at bounding box center [321, 60] width 113 height 14
click at [288, 60] on input "[PERSON_NAME]" at bounding box center [321, 60] width 113 height 14
click at [498, 320] on span "Create" at bounding box center [488, 321] width 19 height 7
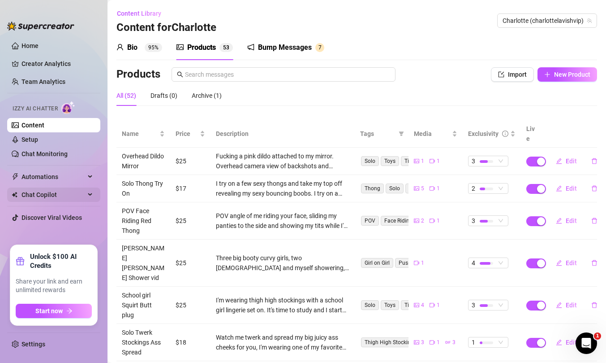
click at [80, 191] on span "Chat Copilot" at bounding box center [54, 194] width 64 height 14
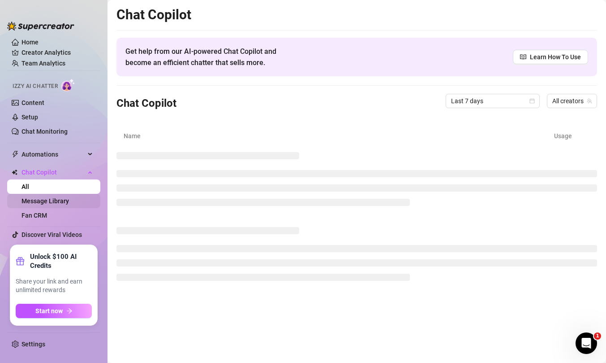
click at [56, 201] on link "Message Library" at bounding box center [46, 200] width 48 height 7
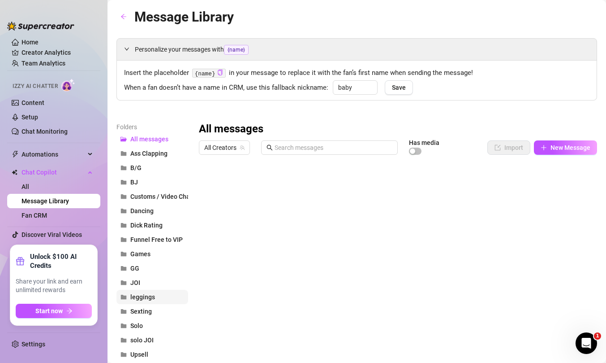
click at [156, 294] on button "leggings" at bounding box center [153, 297] width 72 height 14
click at [317, 255] on div at bounding box center [398, 259] width 398 height 200
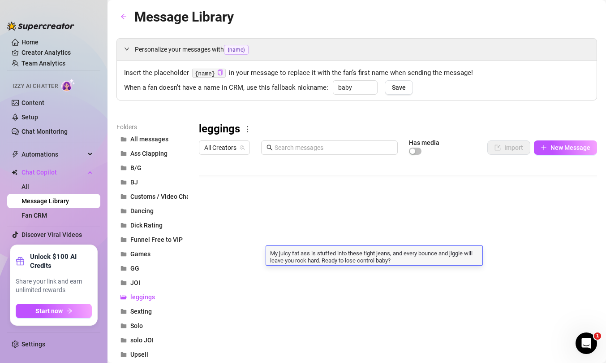
click at [242, 255] on div at bounding box center [398, 259] width 398 height 200
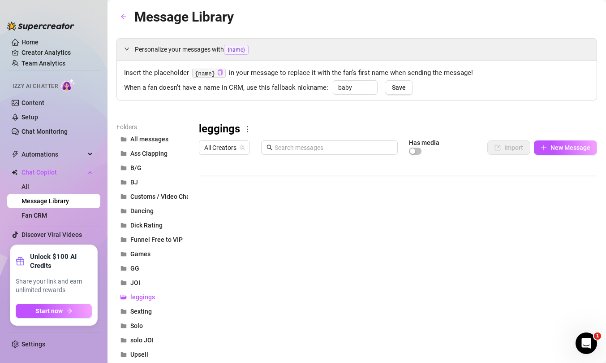
click at [236, 255] on div at bounding box center [398, 259] width 398 height 200
click at [236, 255] on textarea "[PERSON_NAME]" at bounding box center [239, 252] width 55 height 8
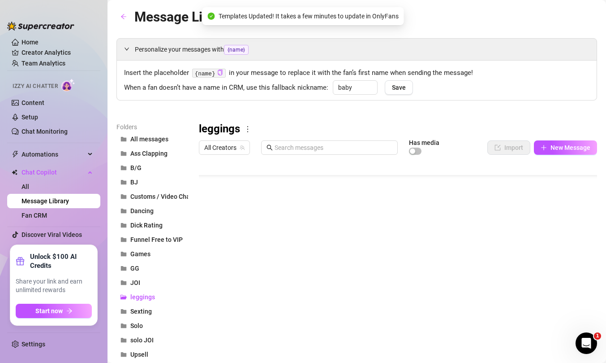
scroll to position [72, 0]
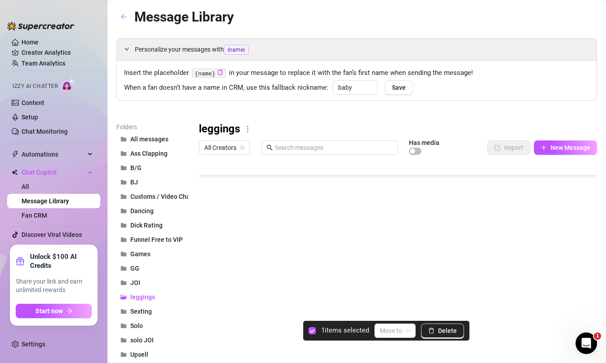
click at [209, 184] on div at bounding box center [398, 259] width 398 height 200
click at [210, 202] on div at bounding box center [398, 259] width 398 height 200
click at [210, 220] on div at bounding box center [398, 259] width 398 height 200
click at [212, 242] on div at bounding box center [398, 259] width 398 height 200
click at [211, 258] on div at bounding box center [398, 259] width 398 height 200
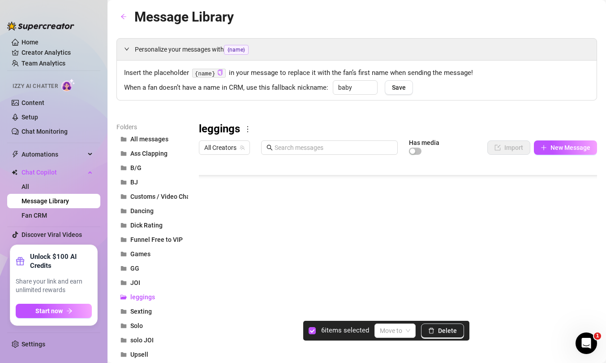
click at [211, 272] on div at bounding box center [398, 259] width 398 height 200
click at [208, 298] on div at bounding box center [398, 259] width 398 height 200
click at [208, 291] on div at bounding box center [398, 259] width 398 height 200
click at [210, 309] on div at bounding box center [398, 259] width 398 height 200
click at [398, 330] on input "search" at bounding box center [391, 330] width 22 height 13
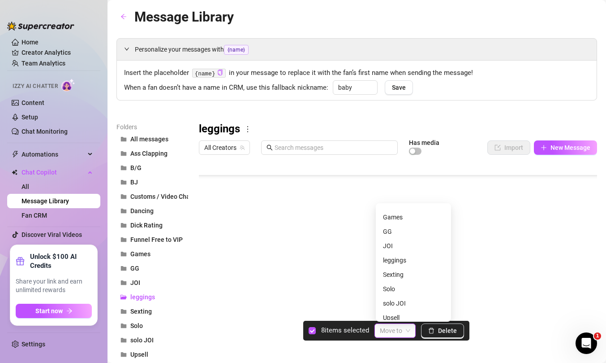
scroll to position [115, 0]
click at [393, 286] on div "Solo" at bounding box center [413, 284] width 61 height 10
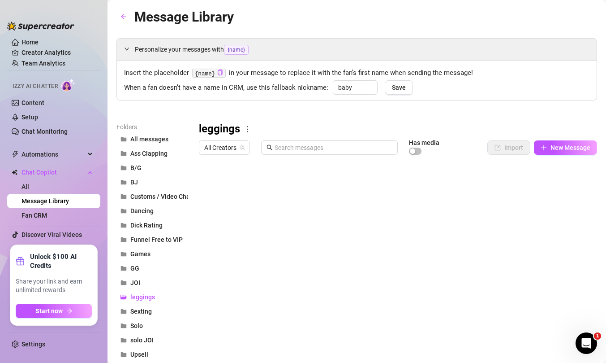
scroll to position [0, 0]
click at [210, 187] on div at bounding box center [398, 259] width 398 height 200
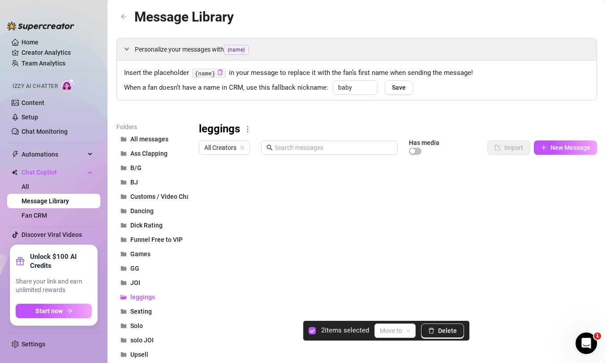
click at [208, 204] on div at bounding box center [398, 259] width 398 height 200
click at [206, 215] on div at bounding box center [398, 259] width 398 height 200
click at [209, 221] on div at bounding box center [398, 259] width 398 height 200
click at [210, 233] on div at bounding box center [398, 259] width 398 height 200
click at [210, 239] on div at bounding box center [398, 259] width 398 height 200
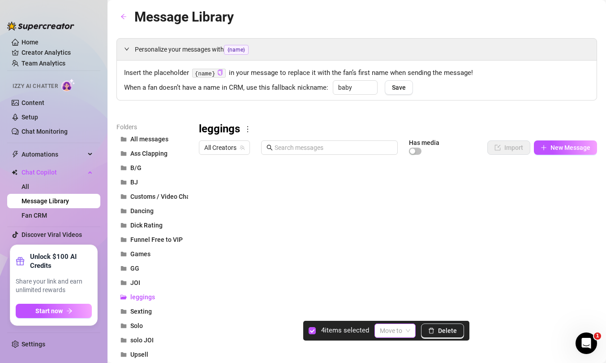
click at [390, 325] on input "search" at bounding box center [391, 330] width 22 height 13
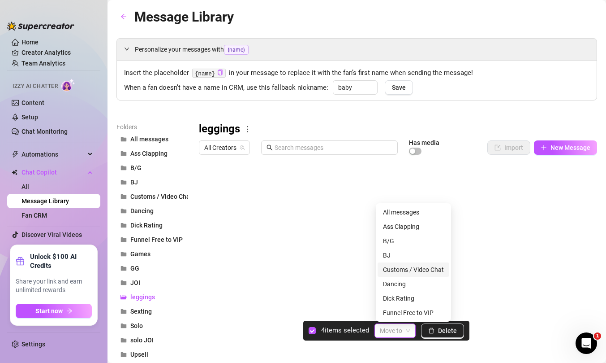
scroll to position [115, 0]
click at [393, 286] on div "Solo" at bounding box center [413, 284] width 61 height 10
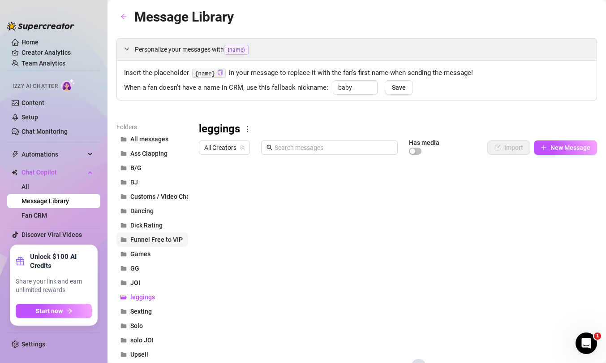
scroll to position [72, 0]
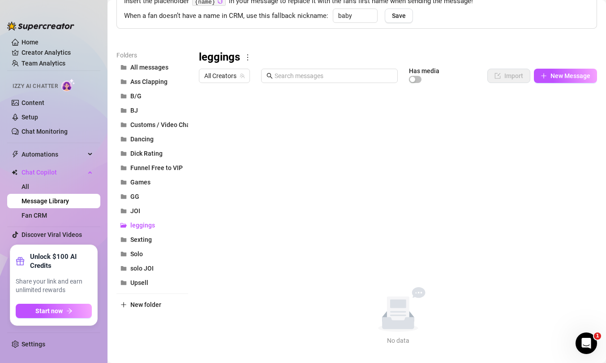
click at [249, 55] on icon "more" at bounding box center [248, 57] width 8 height 8
click at [270, 87] on link "Delete" at bounding box center [264, 86] width 27 height 7
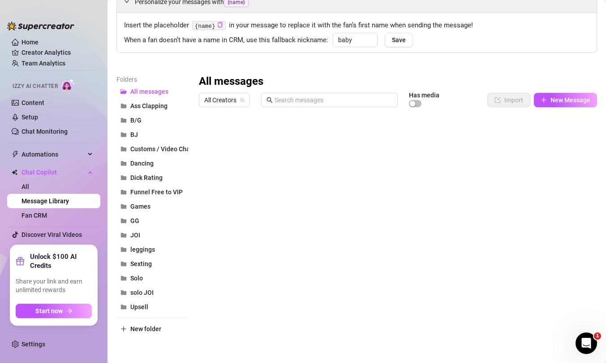
scroll to position [33, 0]
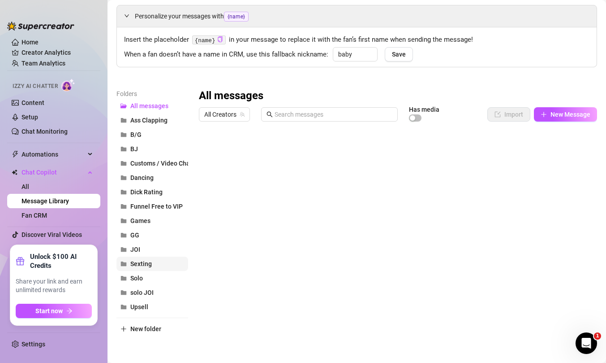
click at [156, 264] on button "Sexting" at bounding box center [153, 263] width 72 height 14
click at [243, 97] on icon "more" at bounding box center [243, 96] width 8 height 8
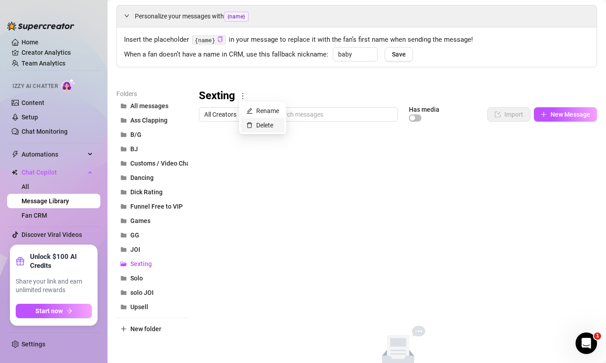
click at [256, 124] on link "Delete" at bounding box center [260, 124] width 27 height 7
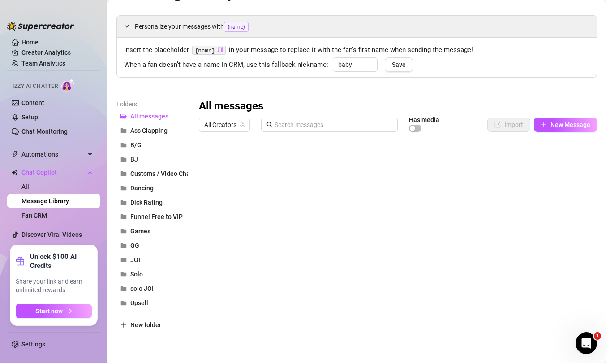
scroll to position [23, 0]
click at [152, 303] on button "Upsell" at bounding box center [153, 302] width 72 height 14
click at [304, 162] on div at bounding box center [398, 236] width 398 height 200
click at [361, 161] on div at bounding box center [398, 236] width 398 height 200
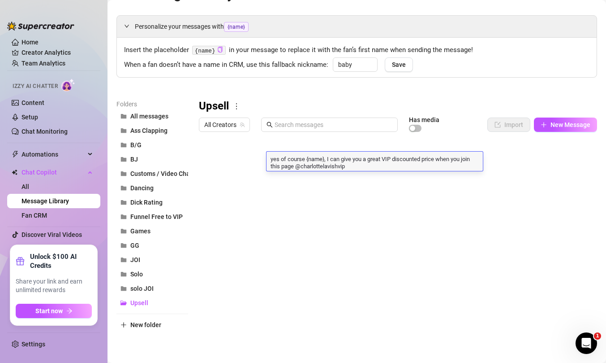
click at [361, 161] on textarea "yes of course {name}, I can give you a great VIP discounted price when you join…" at bounding box center [375, 161] width 216 height 15
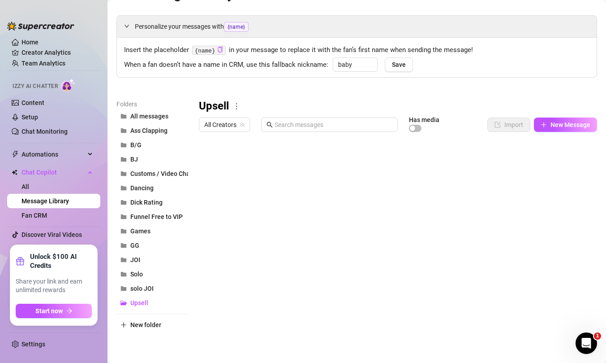
click at [335, 193] on div at bounding box center [398, 236] width 398 height 200
click at [209, 178] on div at bounding box center [398, 236] width 398 height 200
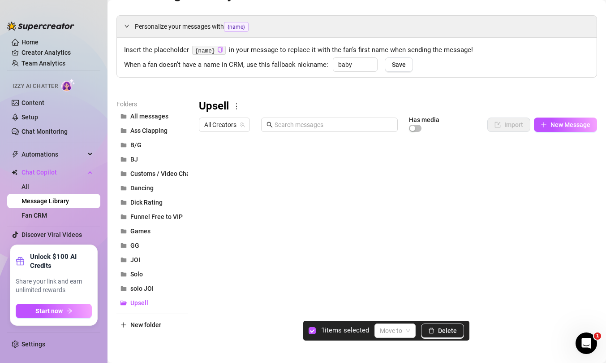
click at [211, 163] on div at bounding box center [398, 236] width 398 height 200
click at [451, 333] on span "Delete" at bounding box center [447, 330] width 19 height 7
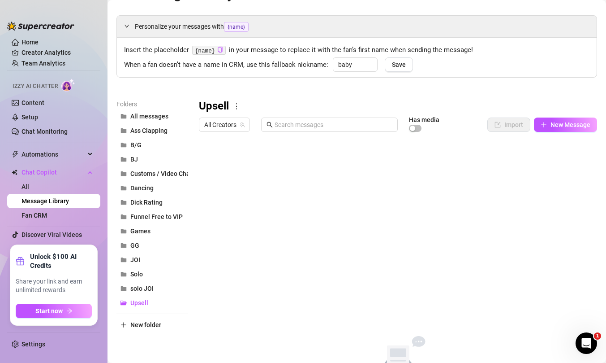
click at [239, 107] on icon "more" at bounding box center [237, 106] width 8 height 8
click at [257, 135] on link "Delete" at bounding box center [253, 135] width 27 height 7
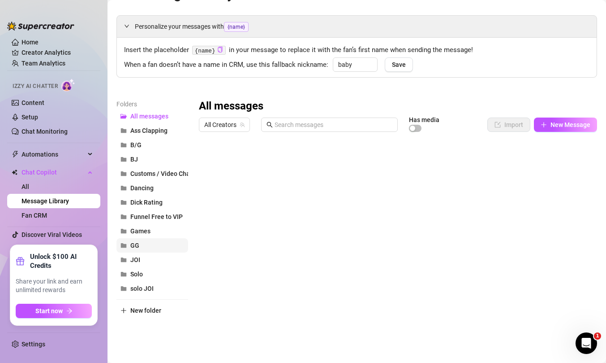
click at [137, 248] on span "GG" at bounding box center [134, 245] width 9 height 7
click at [164, 219] on span "Funnel Free to VIP" at bounding box center [156, 216] width 52 height 7
click at [149, 232] on span "Games" at bounding box center [140, 230] width 20 height 7
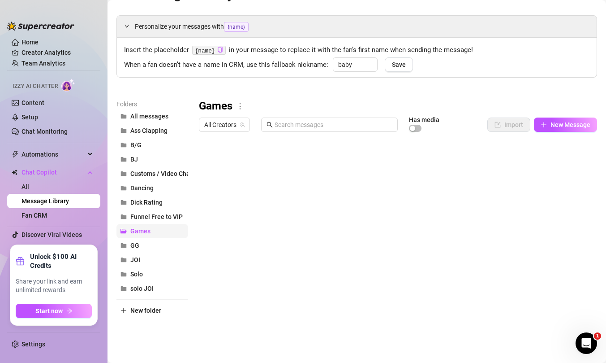
scroll to position [0, 0]
